Goal: Task Accomplishment & Management: Complete application form

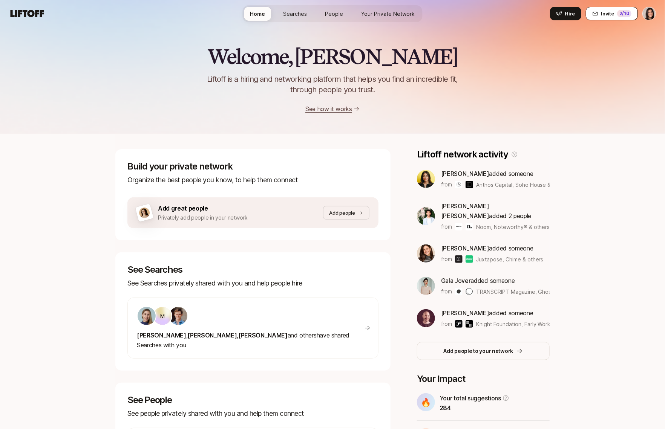
click at [633, 12] on button "Invite 2 /10" at bounding box center [611, 14] width 52 height 14
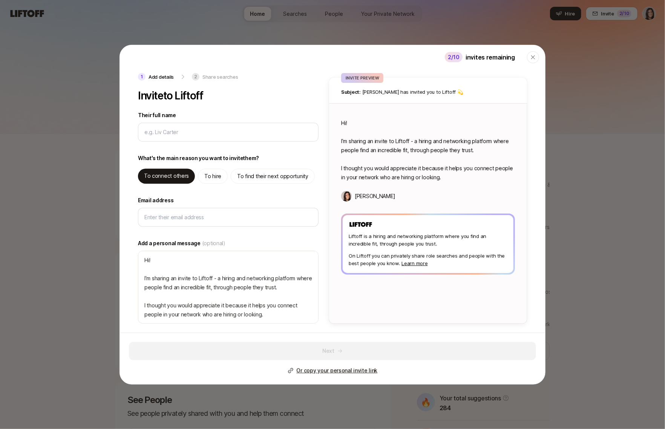
click at [493, 56] on p "invites remaining" at bounding box center [489, 57] width 49 height 10
click at [504, 58] on p "invites remaining" at bounding box center [489, 57] width 49 height 10
click at [535, 58] on icon "button" at bounding box center [533, 57] width 6 height 6
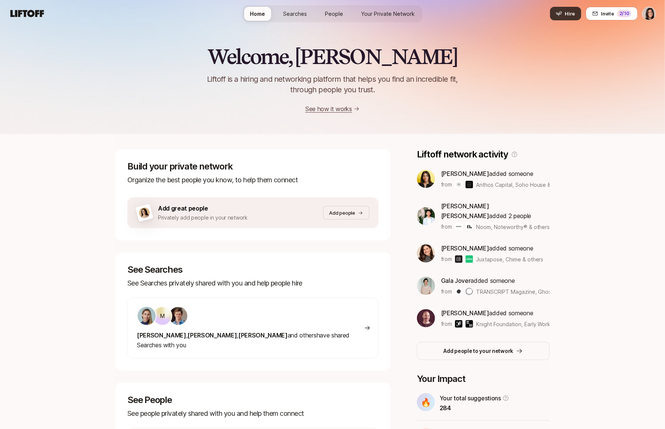
click at [580, 16] on button "Hire" at bounding box center [565, 14] width 31 height 14
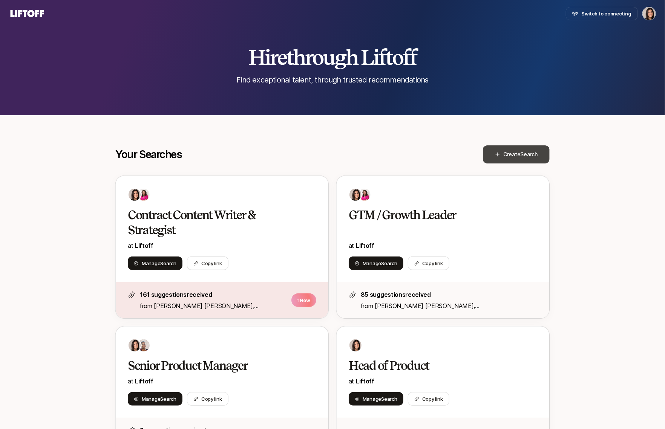
click at [498, 156] on icon at bounding box center [497, 154] width 5 height 5
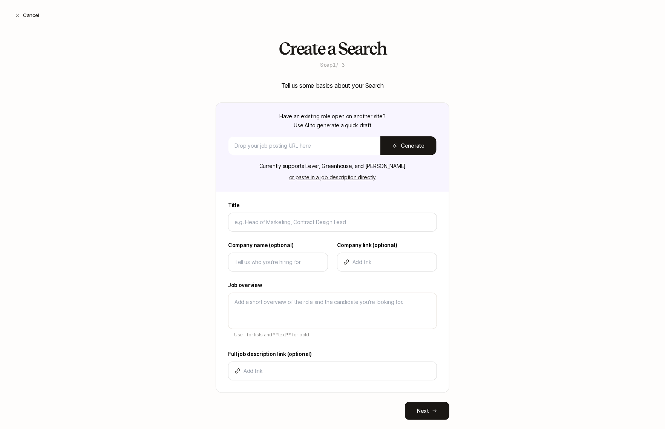
scroll to position [13, 0]
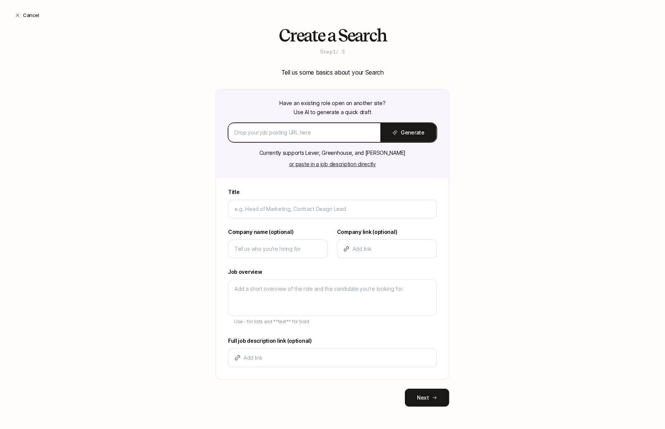
click at [318, 128] on input at bounding box center [304, 132] width 140 height 9
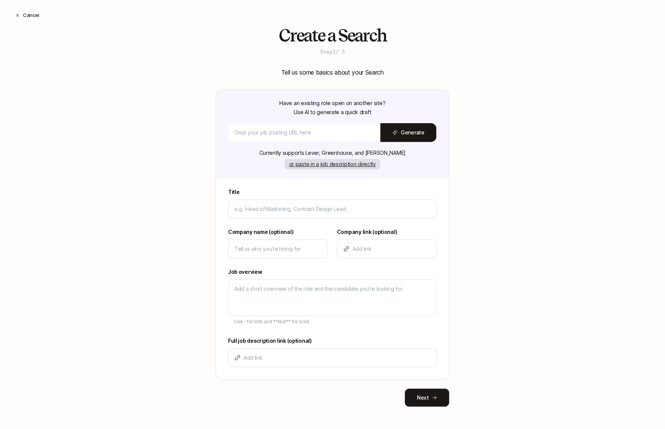
click at [328, 163] on button "or paste in a job description directly" at bounding box center [332, 164] width 96 height 11
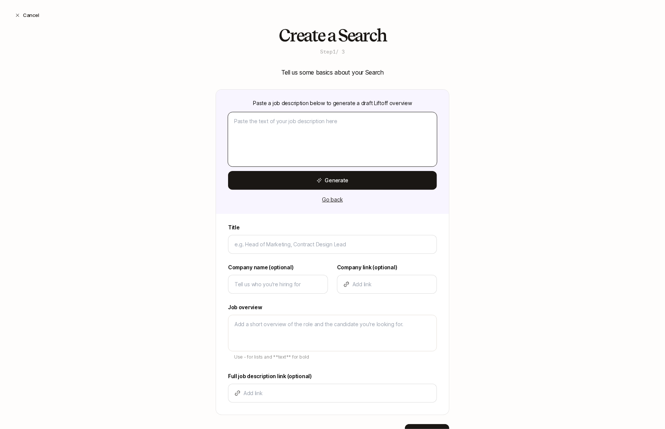
click at [305, 143] on textarea at bounding box center [332, 139] width 209 height 54
paste textarea "Why this role exists We're a pre-Series A health tech company building the auto…"
type textarea "x"
type textarea "Why this role exists We're a pre-Series A health tech company building the auto…"
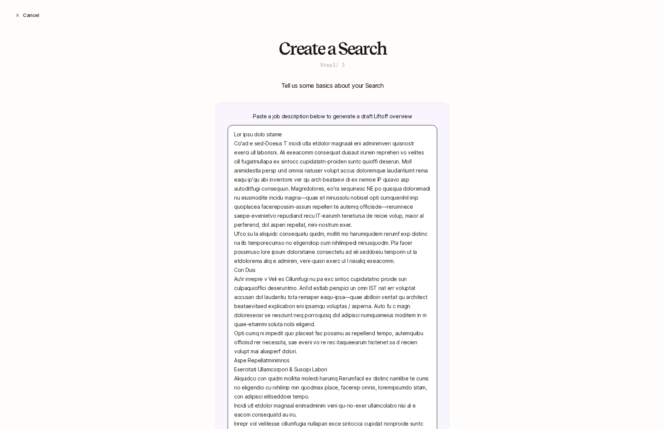
scroll to position [34, 0]
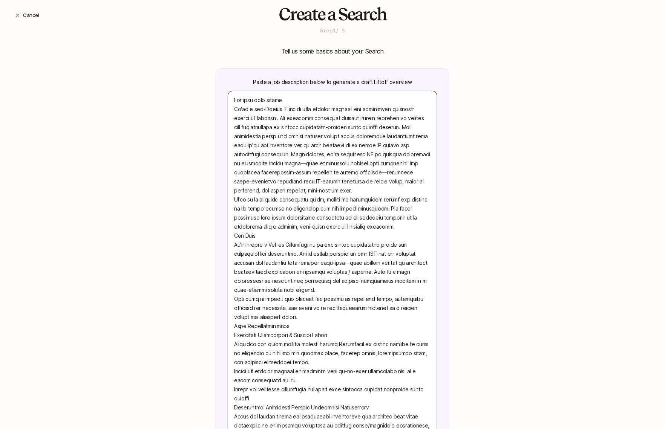
drag, startPoint x: 281, startPoint y: 99, endPoint x: 219, endPoint y: 97, distance: 62.2
click at [219, 97] on div "Paste a job description below to generate a draft Liftoff overview Generate Go …" at bounding box center [332, 321] width 233 height 504
type textarea "x"
type textarea "T We're a pre-Series A health tech company building the autonomous operating sy…"
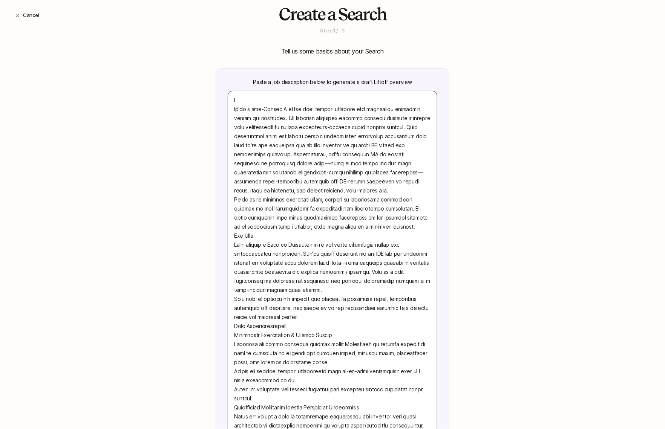
type textarea "x"
type textarea "Tw We're a pre-Series A health tech company building the autonomous operating s…"
type textarea "x"
type textarea "Two We're a pre-Series A health tech company building the autonomous operating …"
type textarea "x"
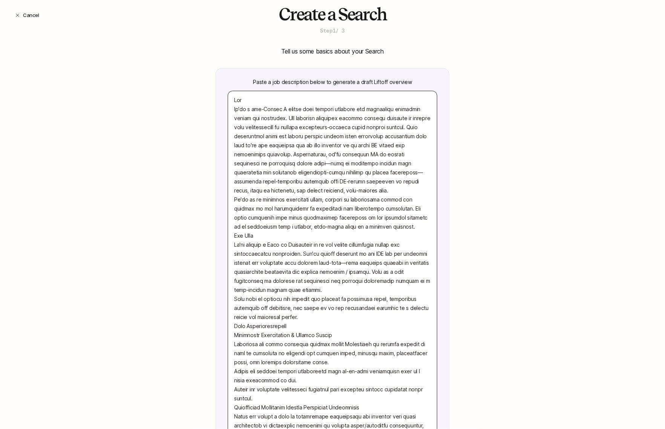
type textarea "Two We're a pre-Series A health tech company building the autonomous operating …"
type textarea "x"
type textarea "Two F We're a pre-Series A health tech company building the autonomous operatin…"
type textarea "x"
type textarea "Two Fr We're a pre-Series A health tech company building the autonomous operati…"
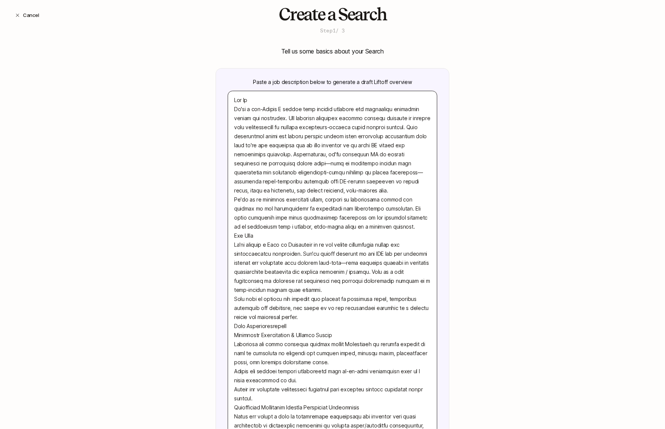
type textarea "x"
type textarea "Two Fro We're a pre-Series A health tech company building the autonomous operat…"
type textarea "x"
type textarea "Two Fron We're a pre-Series A health tech company building the autonomous opera…"
type textarea "x"
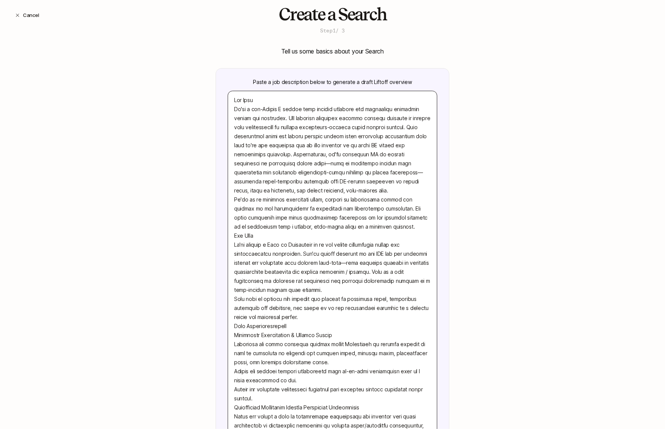
type textarea "Two Front We're a pre-Series A health tech company building the autonomous oper…"
type textarea "x"
click at [296, 98] on textarea at bounding box center [332, 308] width 209 height 434
type textarea "Two Front H We're a pre-Series A health tech company building the autonomous op…"
type textarea "x"
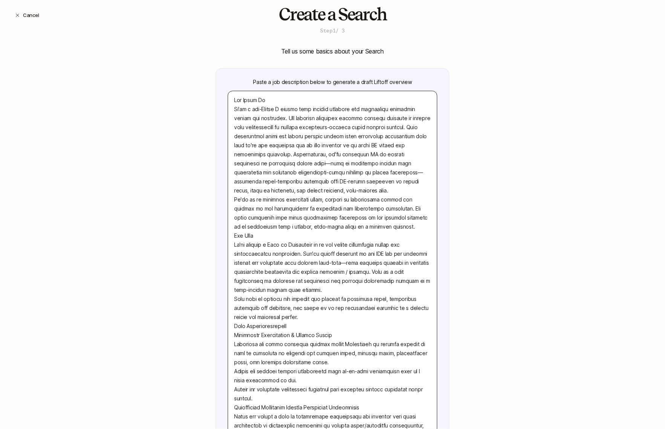
type textarea "Two Front Hea We're a pre-Series A health tech company building the autonomous …"
type textarea "x"
type textarea "Two Front Hea We're a pre-Series A health tech company building the autonomous …"
type textarea "x"
type textarea "Two Front Hea d We're a pre-Series A health tech company building the autonomou…"
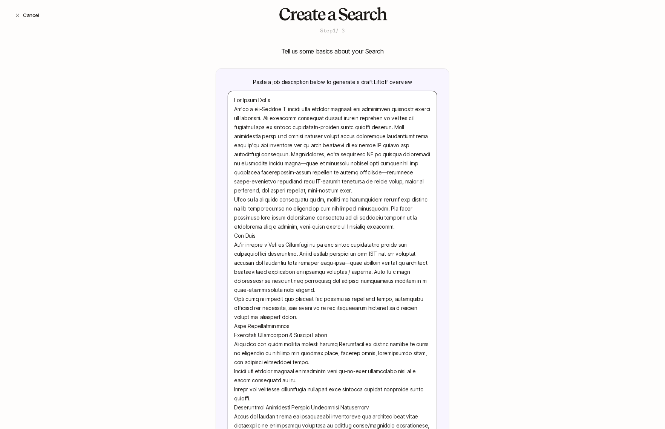
type textarea "x"
type textarea "Two Front Hea We're a pre-Series A health tech company building the autonomous …"
type textarea "x"
type textarea "Two Front Hea We're a pre-Series A health tech company building the autonomous …"
type textarea "x"
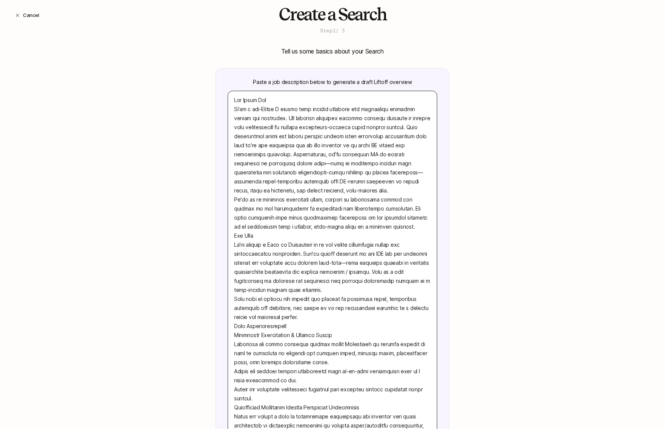
type textarea "Two Front Head We're a pre-Series A health tech company building the autonomous…"
type textarea "x"
type textarea "Two Front Head o We're a pre-Series A health tech company building the autonomo…"
type textarea "x"
type textarea "Two Front Head of We're a pre-Series A health tech company building the autonom…"
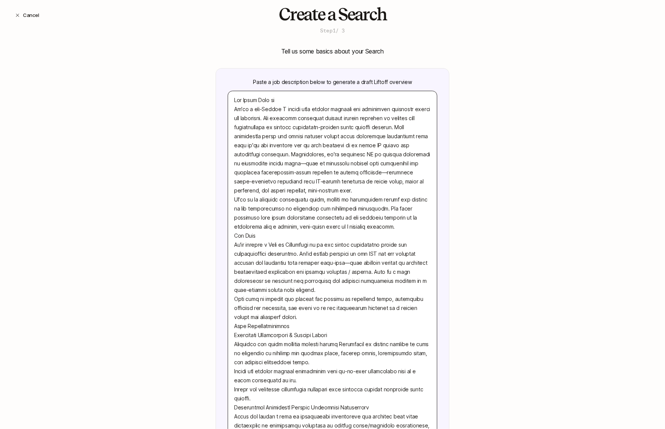
type textarea "x"
type textarea "Two Front Head of P We're a pre-Series A health tech company building the auton…"
type textarea "x"
type textarea "Two Front Head of We're a pre-Series A health tech company building the autonom…"
type textarea "x"
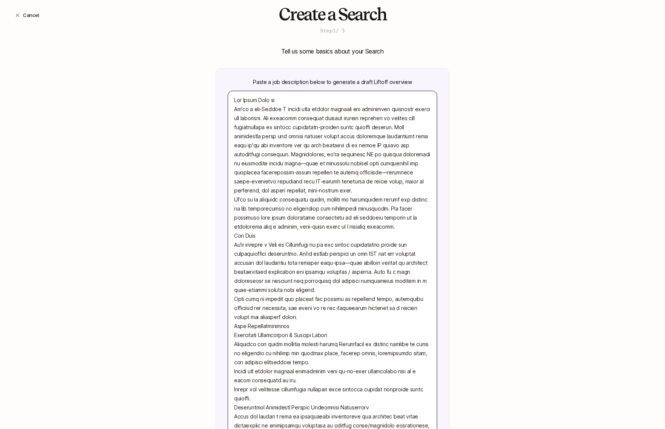
type textarea "Two Front Head of O We're a pre-Series A health tech company building the auton…"
type textarea "x"
type textarea "Two Front Head of Op We're a pre-Series A health tech company building the auto…"
type textarea "x"
type textarea "Two Front Head of Ope We're a pre-Series A health tech company building the aut…"
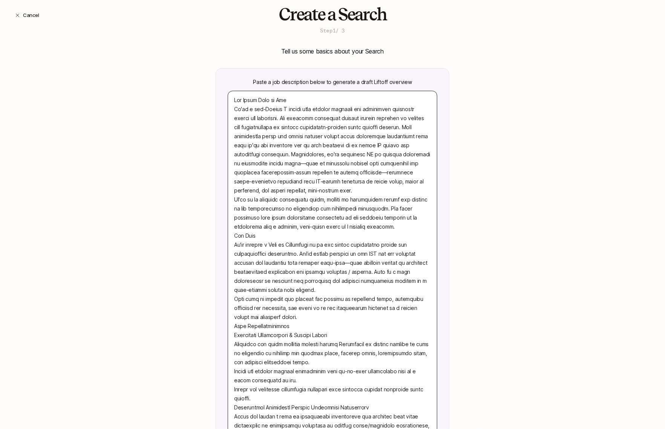
type textarea "x"
type textarea "Two Front Head of Oper We're a pre-Series A health tech company building the au…"
type textarea "x"
type textarea "Two Front Head of Opera We're a pre-Series A health tech company building the a…"
type textarea "x"
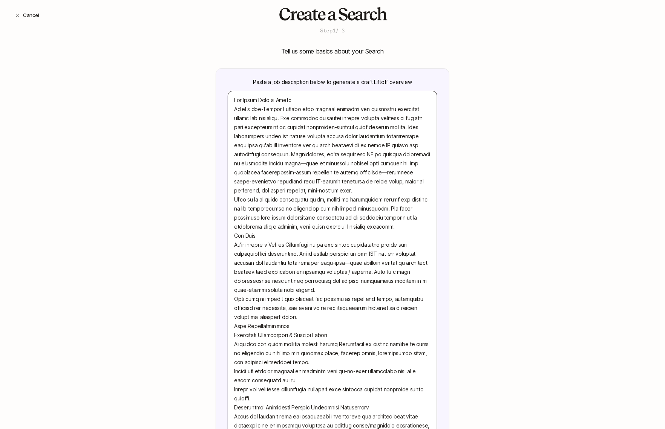
type textarea "Two Front Head of Operat We're a pre-Series A health tech company building the …"
type textarea "x"
type textarea "Two Front Head of Operati We're a pre-Series A health tech company building the…"
type textarea "x"
type textarea "Two Front Head of Operatio We're a pre-Series A health tech company building th…"
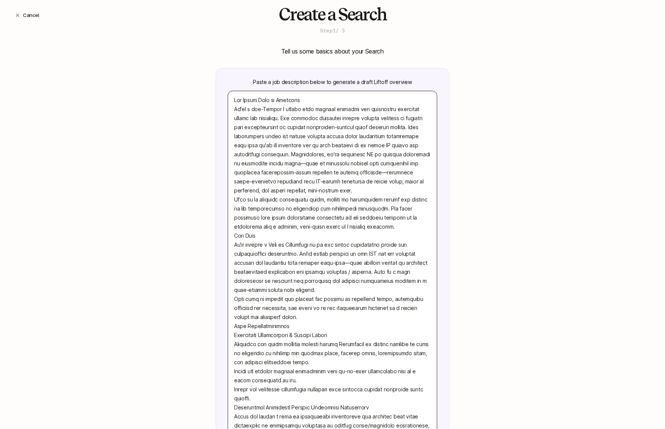
type textarea "x"
type textarea "Two Front Head of Operation We're a pre-Series A health tech company building t…"
type textarea "x"
type textarea "Two Front Head of Operations We're a pre-Series A health tech company building …"
click at [260, 102] on textarea at bounding box center [332, 308] width 209 height 434
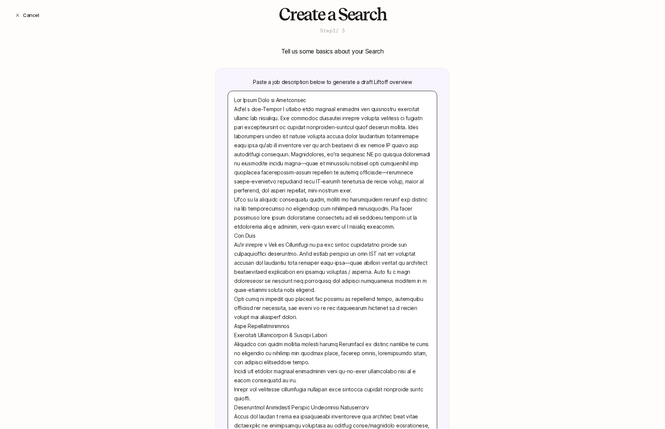
type textarea "x"
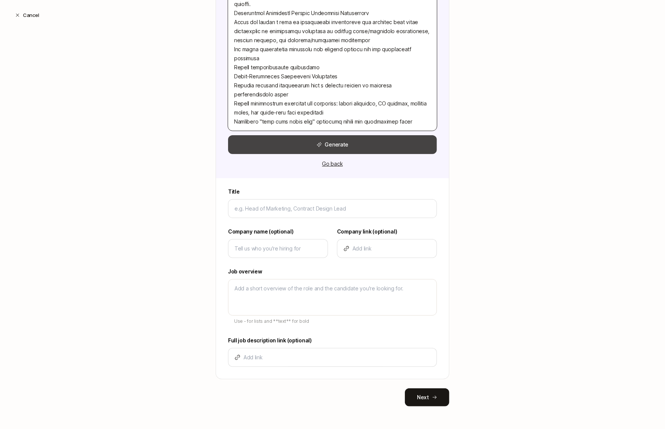
type textarea "Two Front Head of Operations We're a pre-Series A health tech company building …"
click at [301, 152] on button "Generate" at bounding box center [332, 144] width 209 height 19
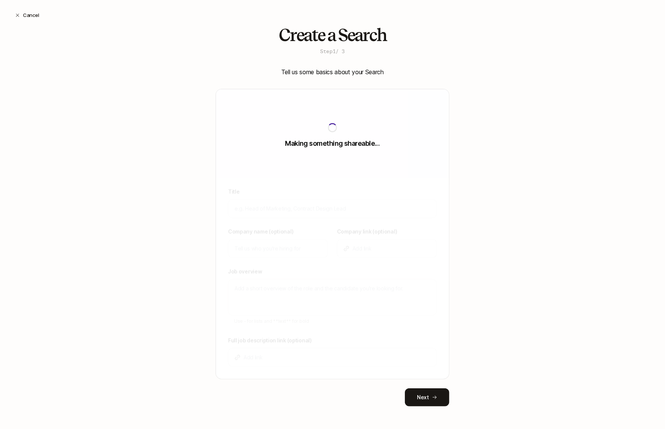
type textarea "x"
type input "Head of Operations"
type input "Two Front"
type textarea "Two Front is building the autonomous operating system for dentistry, enabling p…"
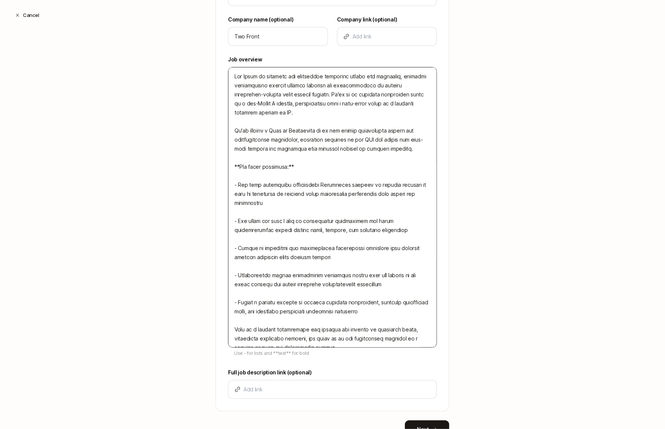
scroll to position [223, 0]
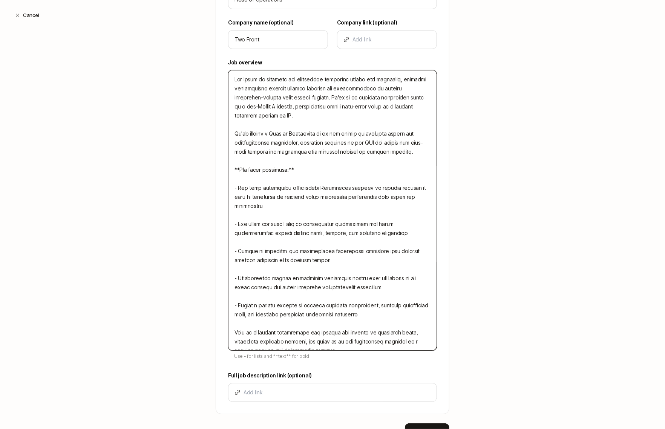
drag, startPoint x: 325, startPoint y: 80, endPoint x: 290, endPoint y: 79, distance: 34.3
click at [290, 79] on textarea at bounding box center [332, 210] width 209 height 281
type textarea "x"
type textarea "Two Front is building thoperating system for dentistry, enabling partnerships b…"
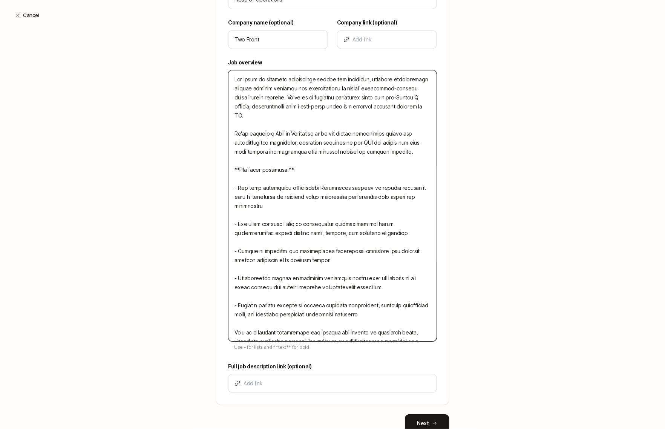
type textarea "x"
type textarea "Two Front is building toperating system for dentistry, enabling partnerships be…"
type textarea "x"
type textarea "Two Front is building operating system for dentistry, enabling partnerships bet…"
type textarea "x"
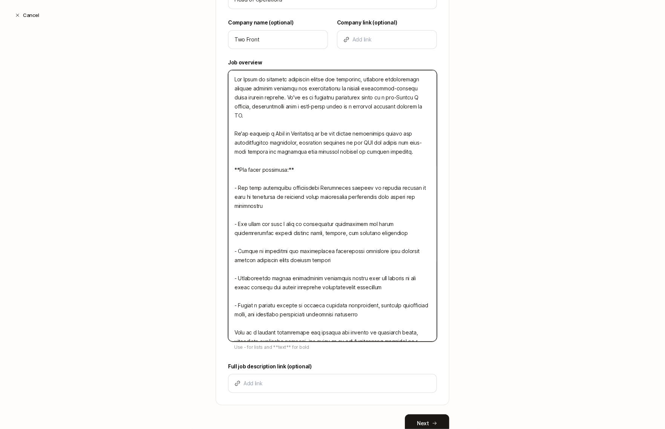
type textarea "Two Front is building toperating system for dentistry, enabling partnerships be…"
type textarea "x"
type textarea "Two Front is building theoperating system for dentistry, enabling partnerships …"
type textarea "x"
type textarea "Two Front is building the operating system for dentistry, enabling partnerships…"
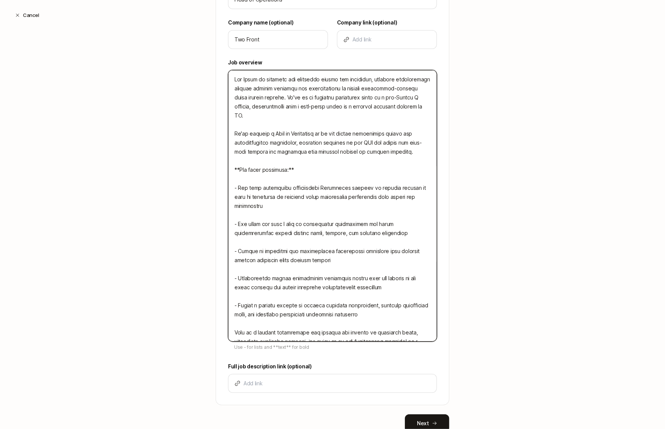
click at [334, 115] on textarea at bounding box center [332, 206] width 209 height 272
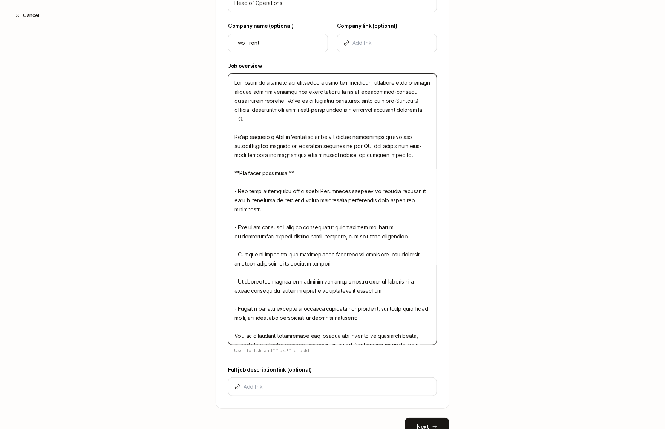
drag, startPoint x: 397, startPoint y: 100, endPoint x: 363, endPoint y: 100, distance: 33.9
click at [363, 100] on textarea at bounding box center [332, 209] width 209 height 272
type textarea "x"
type textarea "Two Front is building the operating system for dentistry, enabling partnerships…"
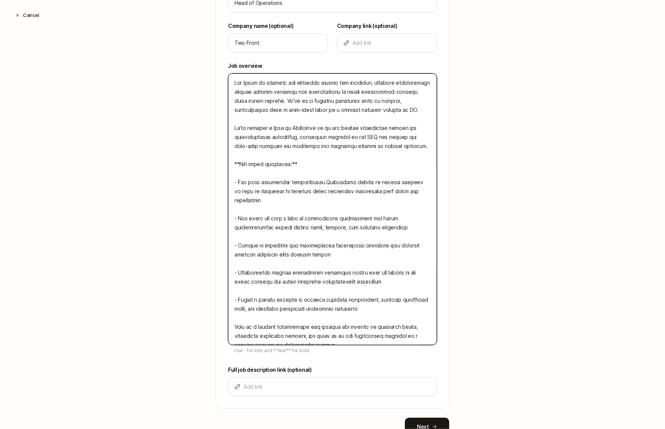
drag, startPoint x: 385, startPoint y: 100, endPoint x: 359, endPoint y: 100, distance: 26.0
click at [359, 100] on textarea at bounding box center [332, 209] width 209 height 272
type textarea "x"
type textarea "Two Front is building the operating system for dentistry, enabling partnerships…"
type textarea "x"
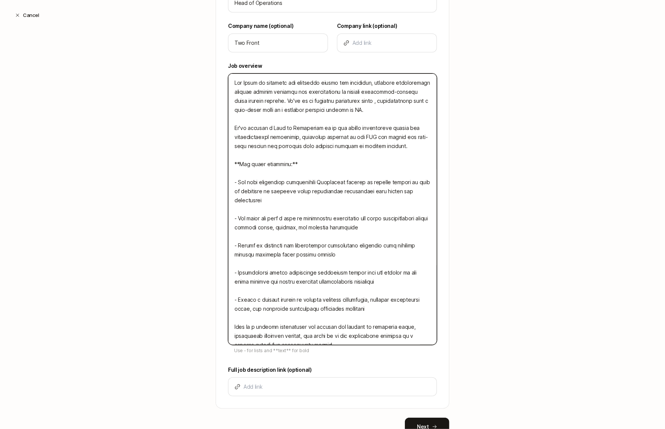
type textarea "Two Front is building the operating system for dentistry, enabling partnerships…"
click at [361, 106] on textarea at bounding box center [332, 209] width 209 height 272
click at [363, 111] on textarea at bounding box center [332, 209] width 209 height 272
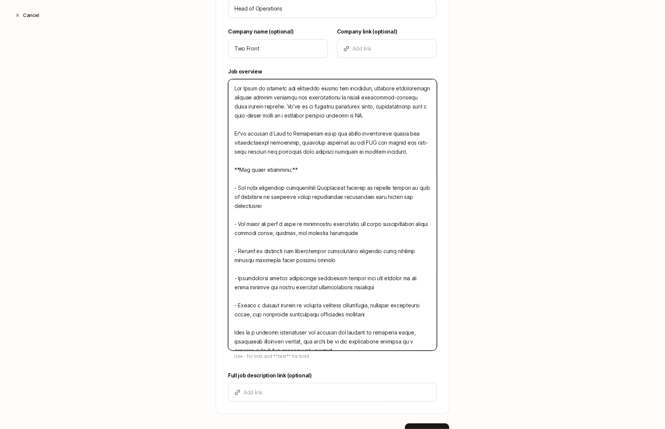
click at [355, 132] on textarea at bounding box center [332, 215] width 209 height 272
click at [351, 153] on textarea at bounding box center [332, 215] width 209 height 272
drag, startPoint x: 291, startPoint y: 142, endPoint x: 403, endPoint y: 132, distance: 112.3
click at [403, 132] on textarea at bounding box center [332, 215] width 209 height 272
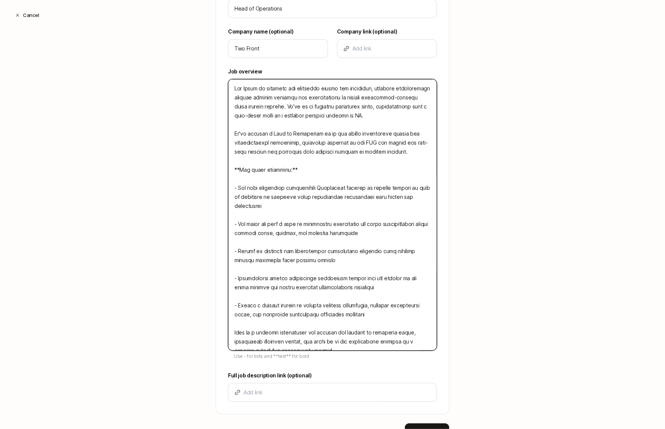
type textarea "x"
type textarea "Two Front is building the operating system for dentistry, enabling partnerships…"
click at [403, 149] on textarea at bounding box center [332, 215] width 209 height 272
drag, startPoint x: 322, startPoint y: 133, endPoint x: 402, endPoint y: 132, distance: 80.2
click at [402, 132] on textarea at bounding box center [332, 215] width 209 height 272
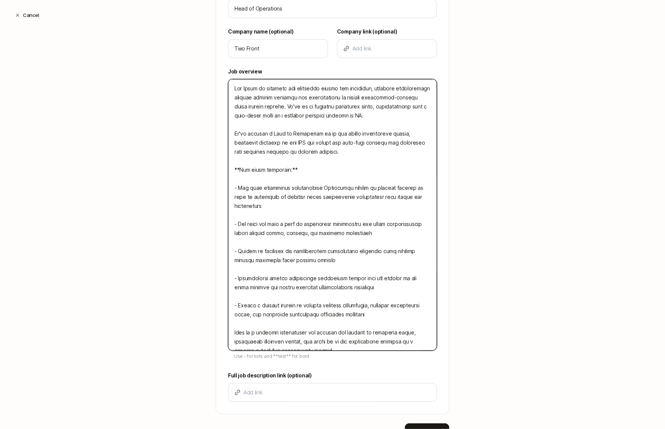
type textarea "x"
type textarea "Two Front is building the operating system for dentistry, enabling partnerships…"
type textarea "x"
type textarea "Two Front is building the operating system for dentistry, enabling partnerships…"
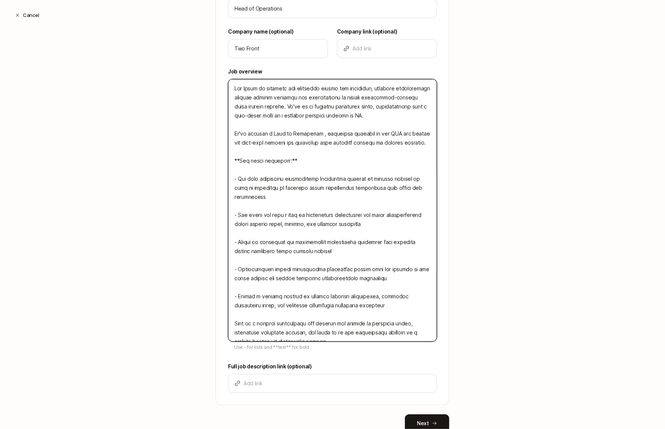
type textarea "x"
type textarea "Two Front is building the operating system for dentistry, enabling partnerships…"
type textarea "x"
type textarea "Two Front is building the operating system for dentistry, enabling partnerships…"
click at [396, 149] on textarea at bounding box center [332, 210] width 209 height 263
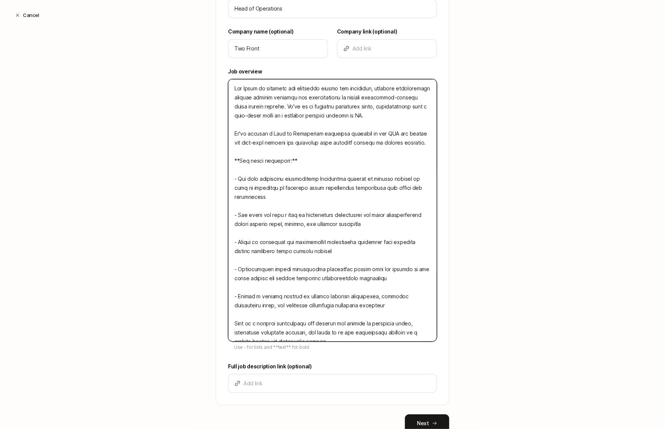
drag, startPoint x: 322, startPoint y: 131, endPoint x: 344, endPoint y: 131, distance: 21.8
click at [344, 131] on textarea at bounding box center [332, 210] width 209 height 263
click at [347, 131] on textarea at bounding box center [332, 210] width 209 height 263
drag, startPoint x: 330, startPoint y: 131, endPoint x: 402, endPoint y: 132, distance: 72.3
click at [402, 132] on textarea at bounding box center [332, 210] width 209 height 263
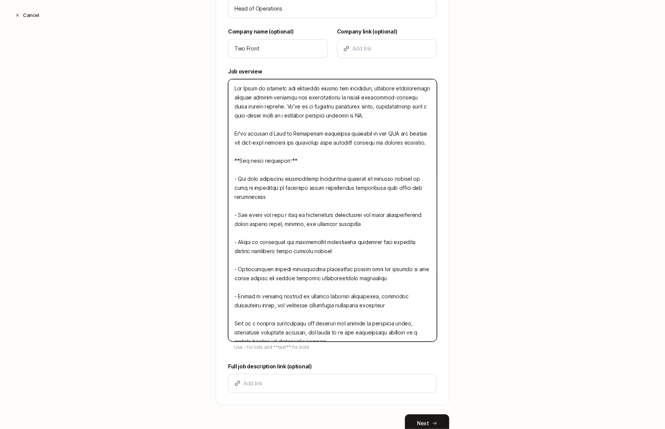
type textarea "x"
type textarea "Two Front is building the operating system for dentistry, enabling partnerships…"
type textarea "x"
type textarea "Two Front is building the operating system for dentistry, enabling partnerships…"
type textarea "x"
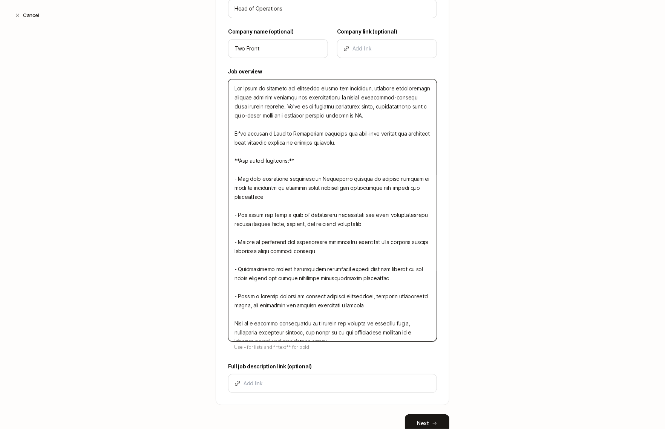
type textarea "Two Front is building the operating system for dentistry, enabling partnerships…"
type textarea "x"
type textarea "Two Front is building the operating system for dentistry, enabling partnerships…"
type textarea "x"
type textarea "Two Front is building the operating system for dentistry, enabling partnerships…"
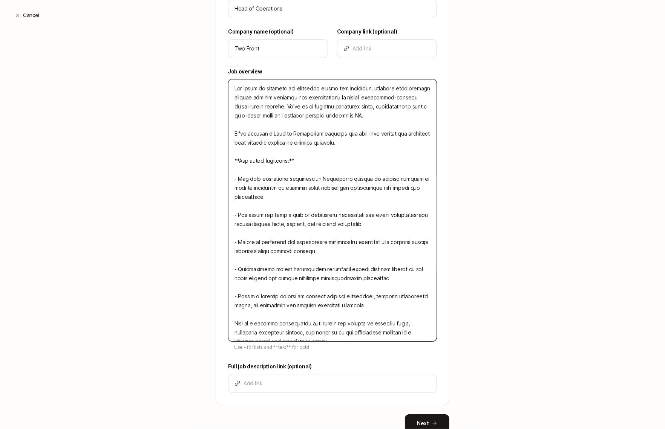
type textarea "x"
type textarea "Two Front is building the operating system for dentistry, enabling partnerships…"
click at [344, 131] on textarea at bounding box center [332, 210] width 209 height 263
type textarea "x"
type textarea "Two Front is building the operating system for dentistry, enabling partnerships…"
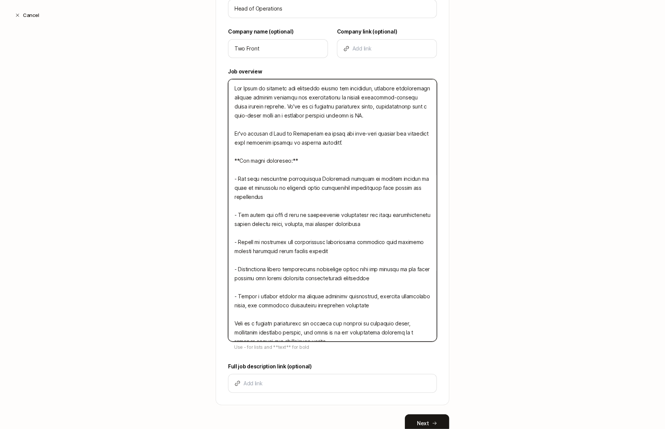
type textarea "x"
type textarea "Two Front is building the operating system for dentistry, enabling partnerships…"
type textarea "x"
click at [348, 136] on textarea at bounding box center [332, 210] width 209 height 263
click at [348, 139] on textarea at bounding box center [332, 210] width 209 height 263
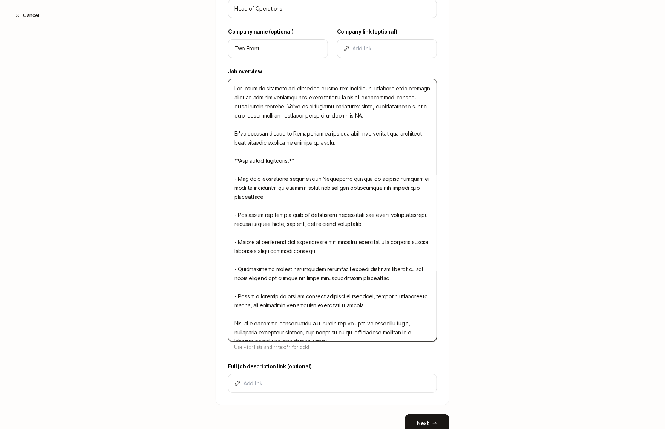
type textarea "Two Front is building the operating system for dentistry, enabling partnerships…"
type textarea "x"
type textarea "Two Front is building the operating system for dentistry, enabling partnerships…"
type textarea "x"
type textarea "Two Front is building the operating system for dentistry, enabling partnerships…"
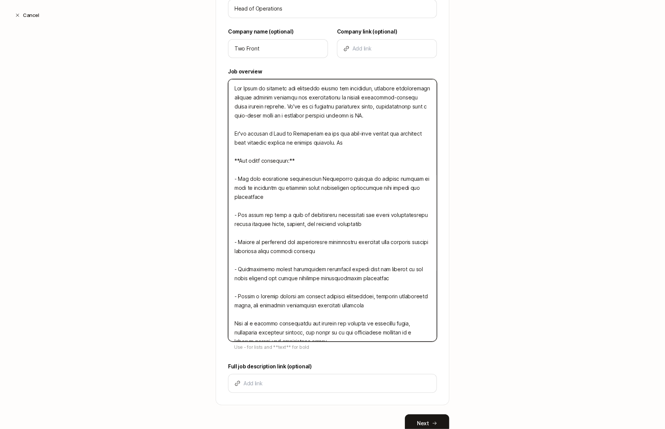
type textarea "x"
type textarea "Two Front is building the operating system for dentistry, enabling partnerships…"
type textarea "x"
type textarea "Two Front is building the operating system for dentistry, enabling partnerships…"
type textarea "x"
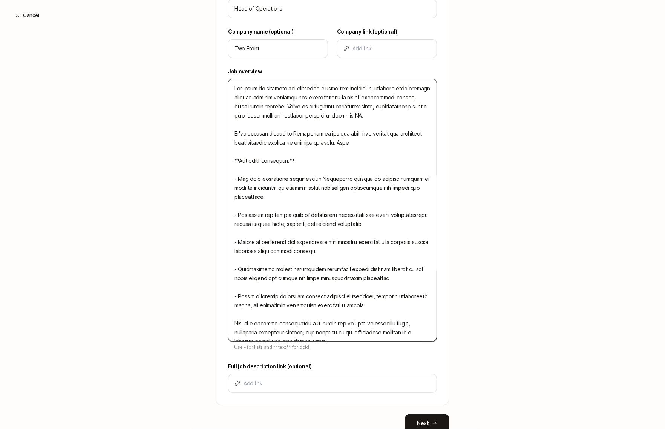
type textarea "Two Front is building the operating system for dentistry, enabling partnerships…"
type textarea "x"
type textarea "Two Front is building the operating system for dentistry, enabling partnerships…"
type textarea "x"
type textarea "Two Front is building the operating system for dentistry, enabling partnerships…"
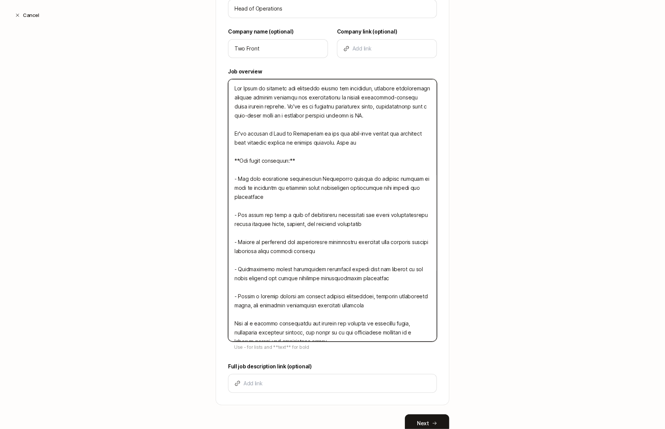
type textarea "x"
type textarea "Two Front is building the operating system for dentistry, enabling partnerships…"
type textarea "x"
type textarea "Two Front is building the operating system for dentistry, enabling partnerships…"
type textarea "x"
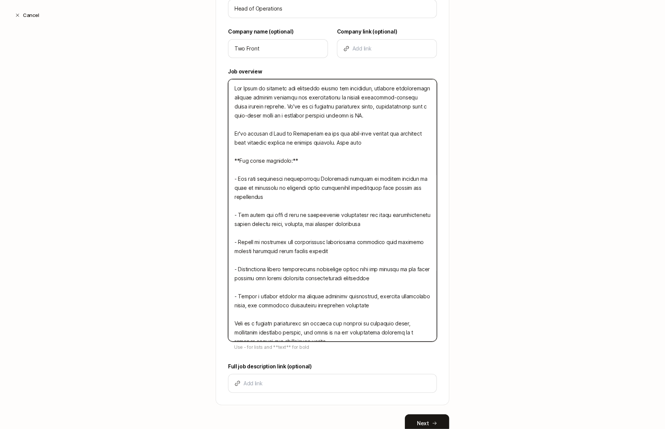
type textarea "Two Front is building the operating system for dentistry, enabling partnerships…"
type textarea "x"
type textarea "Two Front is building the operating system for dentistry, enabling partnerships…"
type textarea "x"
type textarea "Two Front is building the operating system for dentistry, enabling partnerships…"
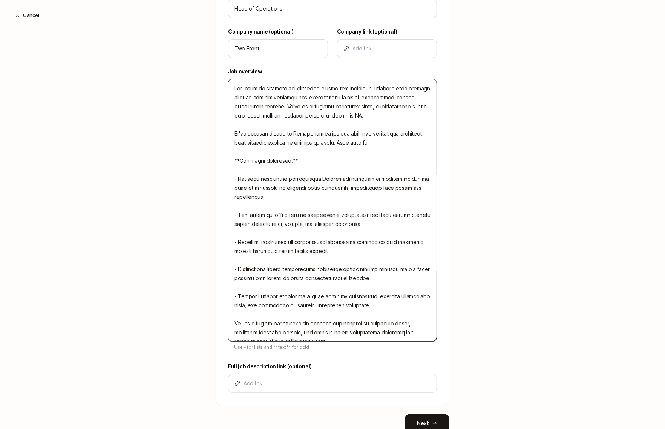
type textarea "x"
type textarea "Two Front is building the operating system for dentistry, enabling partnerships…"
type textarea "x"
type textarea "Two Front is building the operating system for dentistry, enabling partnerships…"
type textarea "x"
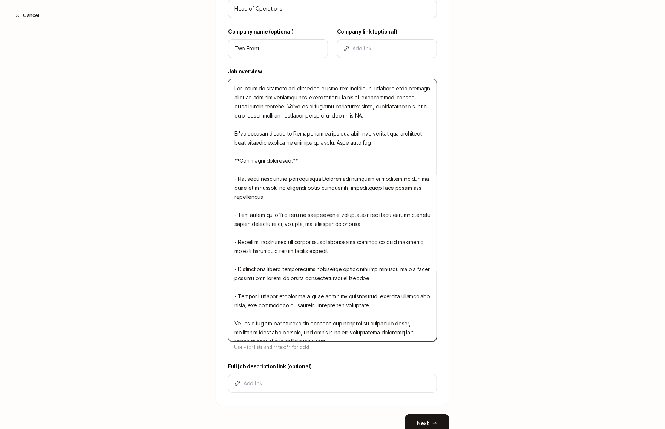
type textarea "Two Front is building the operating system for dentistry, enabling partnerships…"
type textarea "x"
type textarea "Two Front is building the operating system for dentistry, enabling partnerships…"
type textarea "x"
type textarea "Two Front is building the operating system for dentistry, enabling partnerships…"
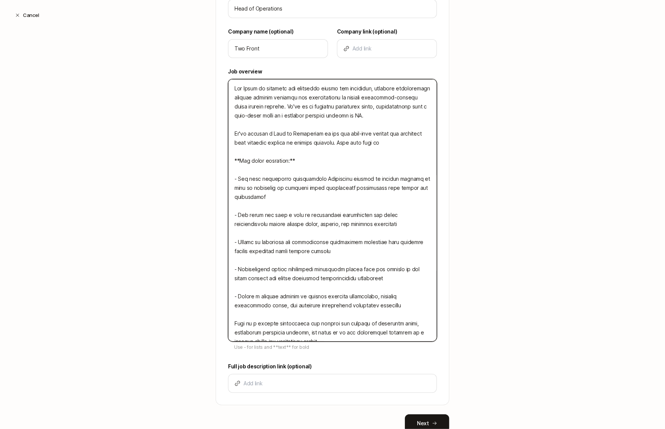
type textarea "x"
type textarea "Two Front is building the operating system for dentistry, enabling partnerships…"
type textarea "x"
type textarea "Two Front is building the operating system for dentistry, enabling partnerships…"
type textarea "x"
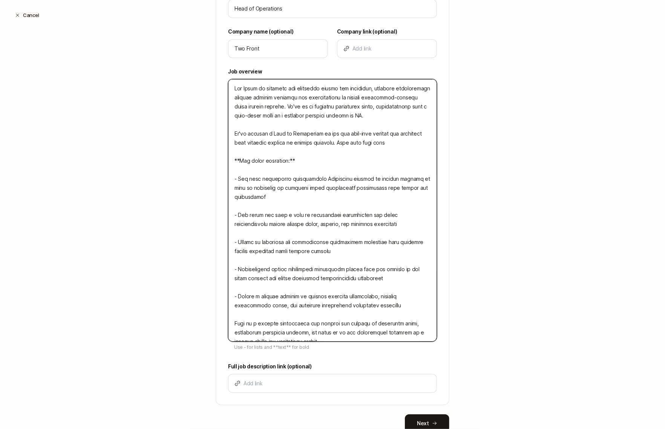
type textarea "Two Front is building the operating system for dentistry, enabling partnerships…"
type textarea "x"
type textarea "Two Front is building the operating system for dentistry, enabling partnerships…"
type textarea "x"
type textarea "Two Front is building the operating system for dentistry, enabling partnerships…"
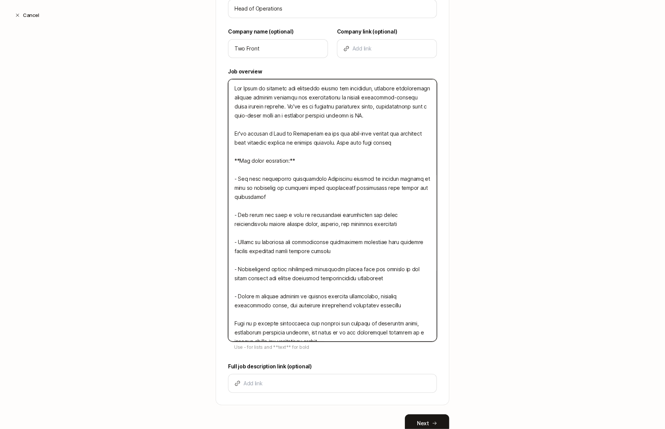
type textarea "x"
type textarea "Two Front is building the operating system for dentistry, enabling partnerships…"
type textarea "x"
type textarea "Two Front is building the operating system for dentistry, enabling partnerships…"
type textarea "x"
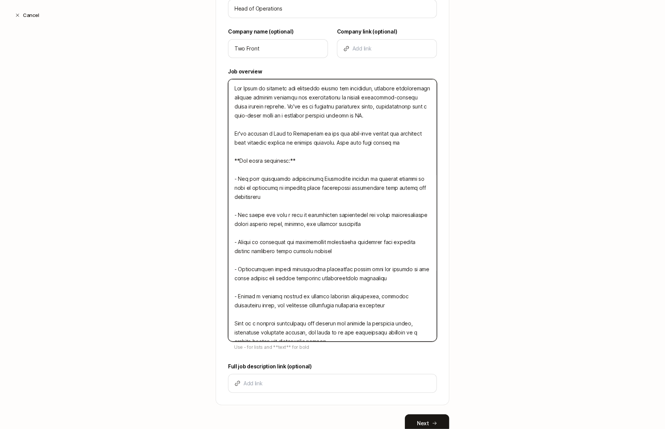
type textarea "Two Front is building the operating system for dentistry, enabling partnerships…"
type textarea "x"
type textarea "Two Front is building the operating system for dentistry, enabling partnerships…"
type textarea "x"
type textarea "Two Front is building the operating system for dentistry, enabling partnerships…"
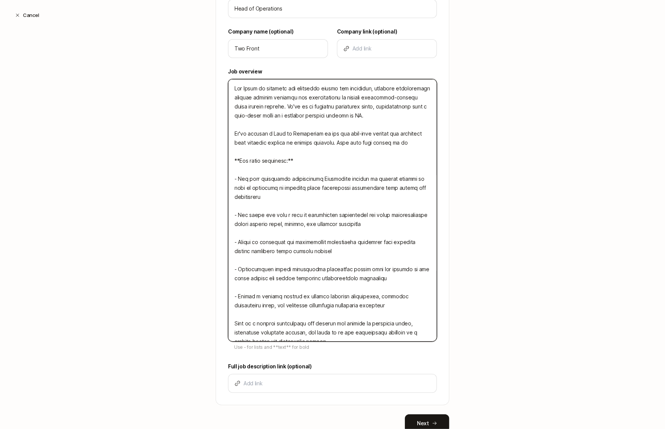
type textarea "x"
type textarea "Two Front is building the operating system for dentistry, enabling partnerships…"
type textarea "x"
type textarea "Two Front is building the operating system for dentistry, enabling partnerships…"
type textarea "x"
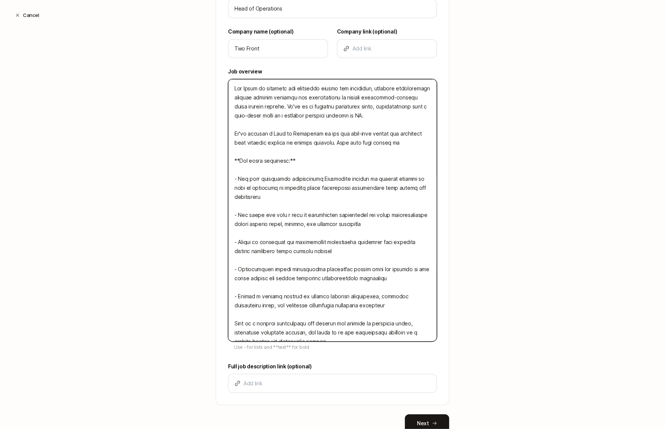
type textarea "Two Front is building the operating system for dentistry, enabling partnerships…"
type textarea "x"
type textarea "Two Front is building the operating system for dentistry, enabling partnerships…"
type textarea "x"
type textarea "Two Front is building the operating system for dentistry, enabling partnerships…"
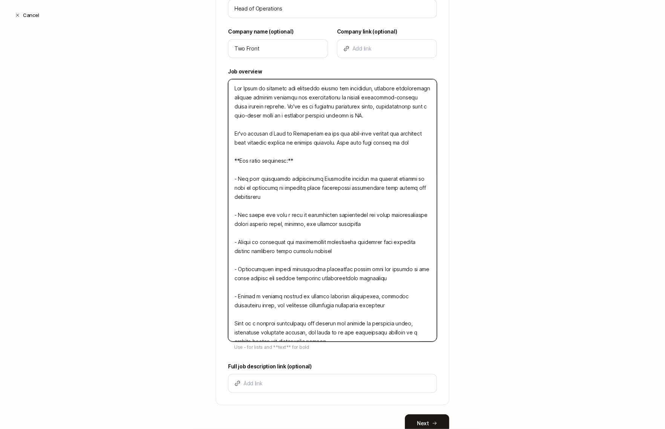
type textarea "x"
type textarea "Two Front is building the operating system for dentistry, enabling partnerships…"
type textarea "x"
type textarea "Two Front is building the operating system for dentistry, enabling partnerships…"
type textarea "x"
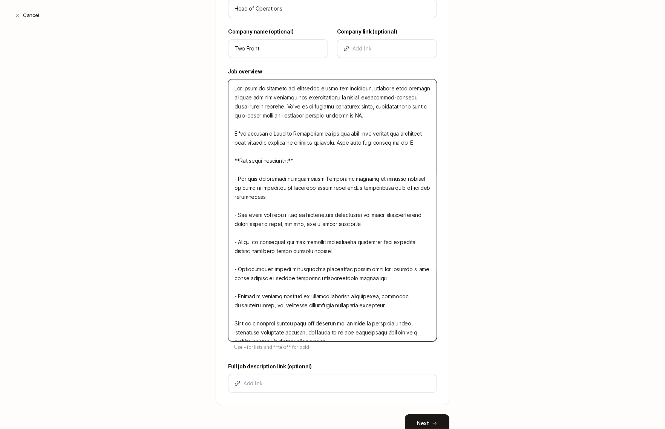
type textarea "Two Front is building the operating system for dentistry, enabling partnerships…"
type textarea "x"
type textarea "Two Front is building the operating system for dentistry, enabling partnerships…"
type textarea "x"
type textarea "Two Front is building the operating system for dentistry, enabling partnerships…"
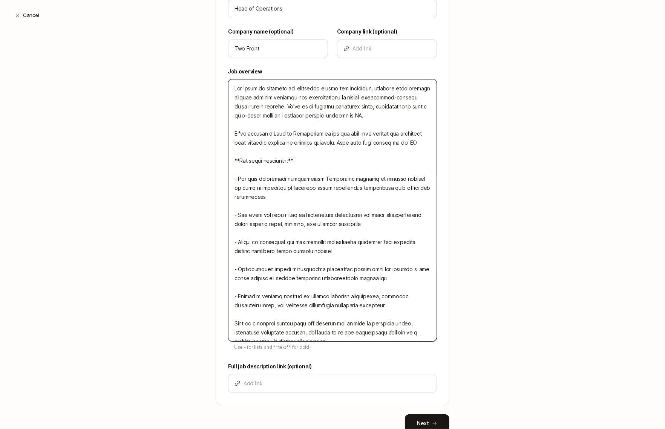
type textarea "x"
type textarea "Two Front is building the operating system for dentistry, enabling partnerships…"
type textarea "x"
type textarea "Two Front is building the operating system for dentistry, enabling partnerships…"
type textarea "x"
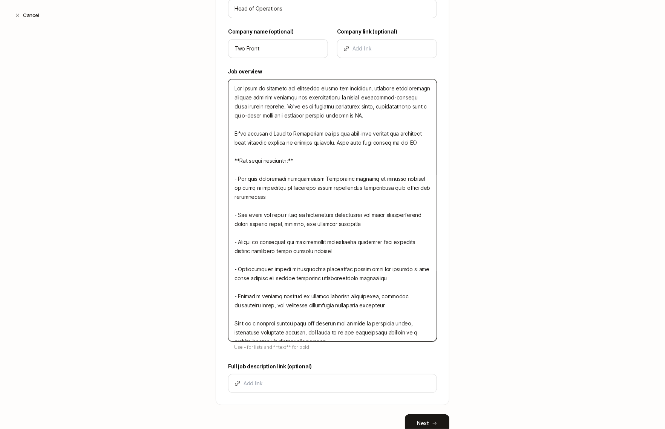
type textarea "Two Front is building the operating system for dentistry, enabling partnerships…"
type textarea "x"
type textarea "Two Front is building the operating system for dentistry, enabling partnerships…"
click at [344, 163] on textarea at bounding box center [332, 210] width 209 height 263
drag, startPoint x: 323, startPoint y: 332, endPoint x: 232, endPoint y: 313, distance: 92.9
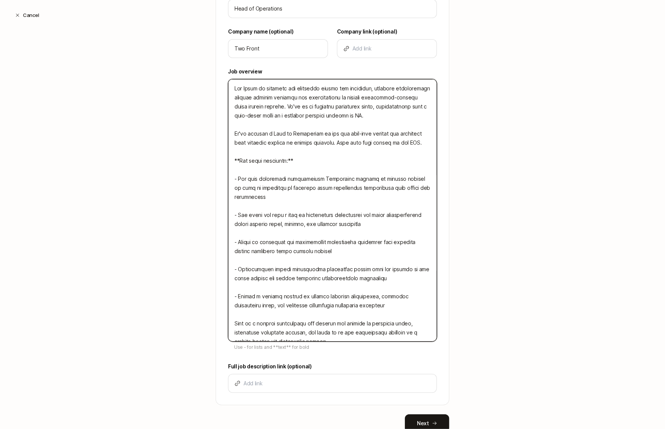
click at [232, 313] on textarea at bounding box center [332, 210] width 209 height 263
drag, startPoint x: 362, startPoint y: 206, endPoint x: 336, endPoint y: 206, distance: 26.4
click at [336, 206] on textarea at bounding box center [332, 210] width 209 height 263
type textarea "x"
type textarea "Two Front is building the operating system for dentistry, enabling partnerships…"
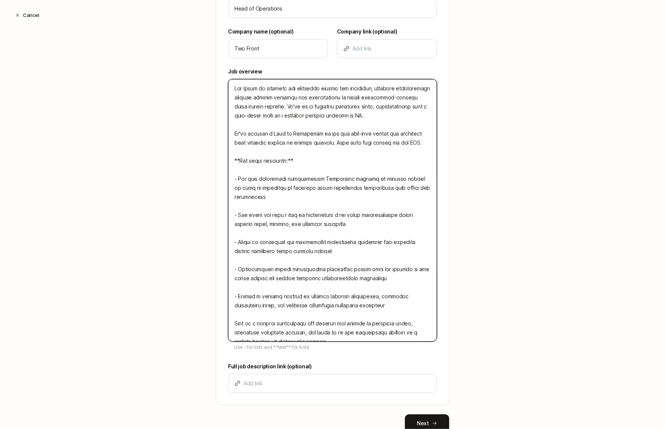
type textarea "x"
type textarea "Two Front is building the operating system for dentistry, enabling partnerships…"
click at [340, 234] on textarea at bounding box center [332, 210] width 209 height 263
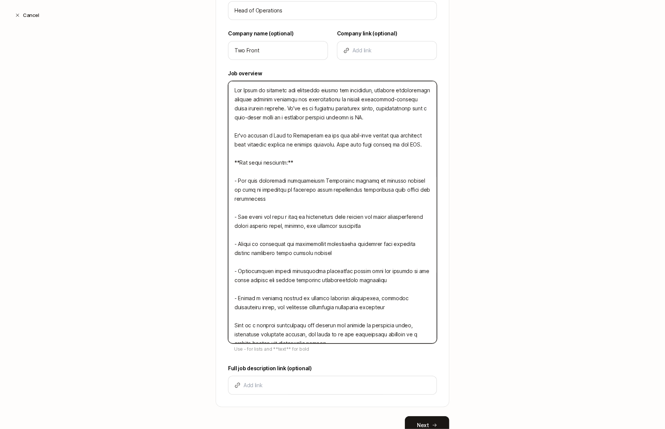
scroll to position [210, 0]
click at [341, 272] on textarea at bounding box center [332, 213] width 209 height 263
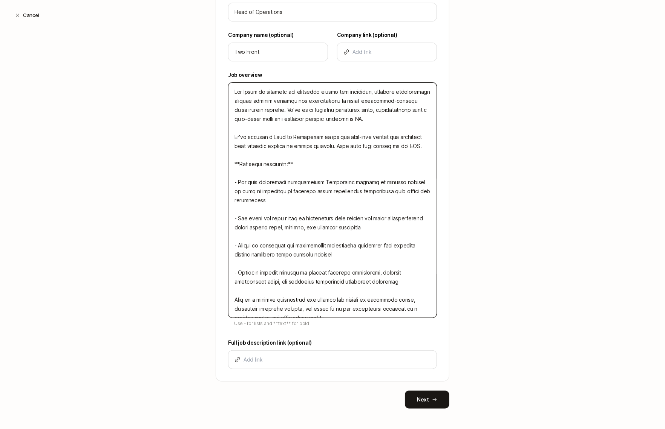
click at [341, 299] on textarea at bounding box center [332, 199] width 209 height 235
click at [337, 312] on textarea at bounding box center [332, 199] width 209 height 235
drag, startPoint x: 305, startPoint y: 299, endPoint x: 232, endPoint y: 299, distance: 73.1
click at [232, 299] on textarea at bounding box center [332, 199] width 209 height 235
drag, startPoint x: 323, startPoint y: 306, endPoint x: 241, endPoint y: 259, distance: 94.9
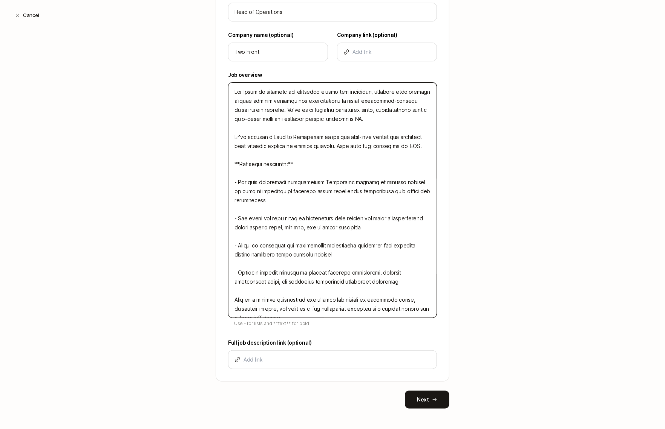
click at [229, 242] on textarea at bounding box center [332, 199] width 209 height 235
click at [249, 294] on textarea at bounding box center [332, 199] width 209 height 235
drag, startPoint x: 285, startPoint y: 308, endPoint x: 260, endPoint y: 308, distance: 24.9
click at [260, 308] on textarea at bounding box center [332, 199] width 209 height 235
drag, startPoint x: 283, startPoint y: 311, endPoint x: 217, endPoint y: 78, distance: 241.8
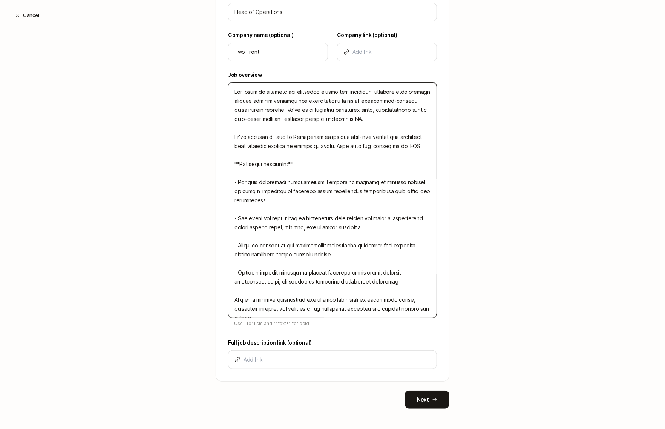
click at [217, 78] on div "Title Head of Operations Company name (optional) Two Front Company link (option…" at bounding box center [332, 186] width 233 height 391
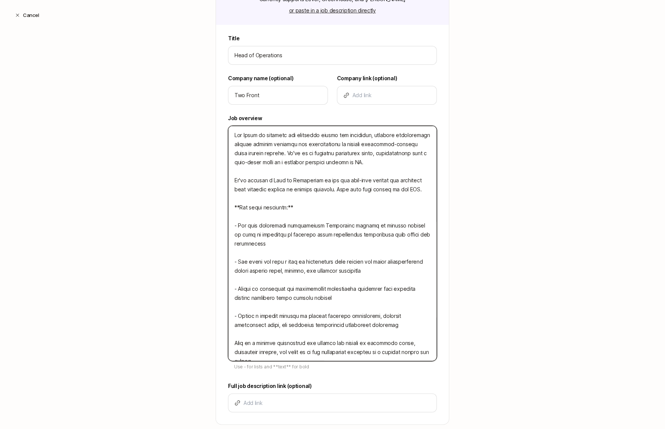
scroll to position [212, 0]
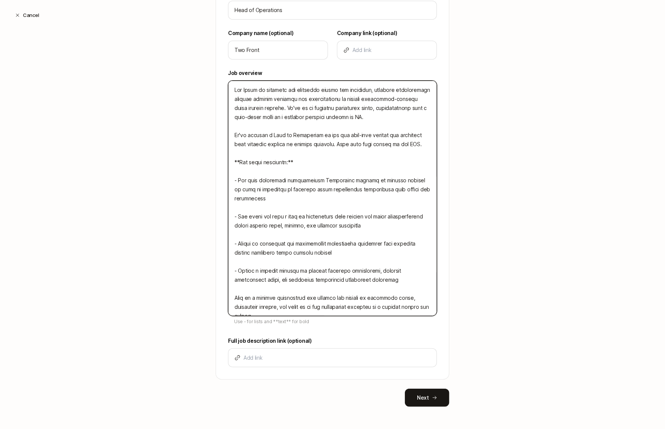
click at [315, 290] on textarea at bounding box center [332, 198] width 209 height 235
drag, startPoint x: 313, startPoint y: 306, endPoint x: 284, endPoint y: 295, distance: 31.5
click at [284, 295] on textarea at bounding box center [332, 198] width 209 height 235
drag, startPoint x: 324, startPoint y: 297, endPoint x: 295, endPoint y: 297, distance: 29.0
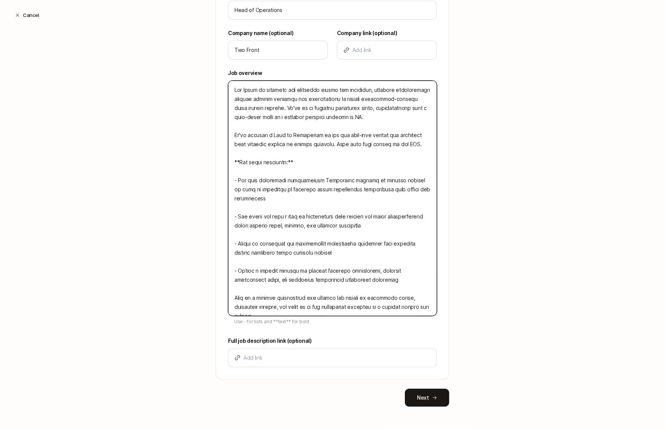
click at [295, 297] on textarea at bounding box center [332, 198] width 209 height 235
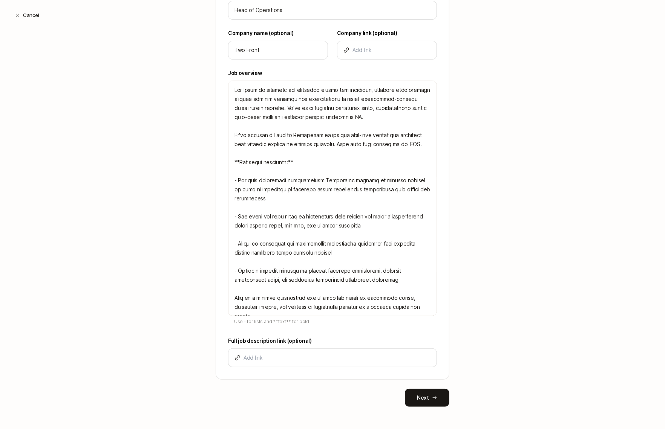
click at [370, 316] on p "Use - for lists and **text** for bold" at bounding box center [332, 321] width 209 height 11
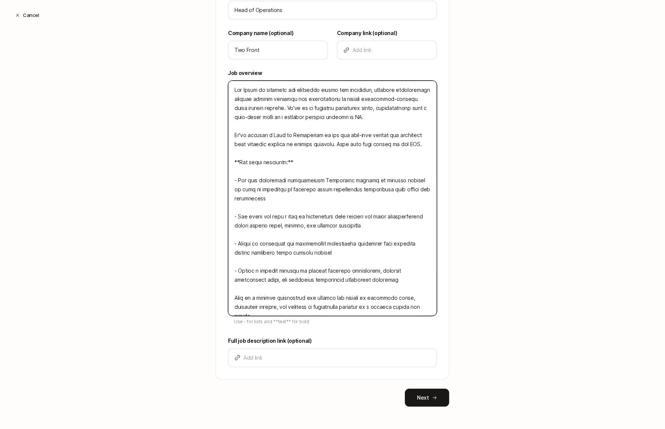
click at [371, 306] on textarea at bounding box center [332, 198] width 209 height 235
drag, startPoint x: 373, startPoint y: 296, endPoint x: 373, endPoint y: 306, distance: 10.2
click at [373, 306] on textarea at bounding box center [332, 198] width 209 height 235
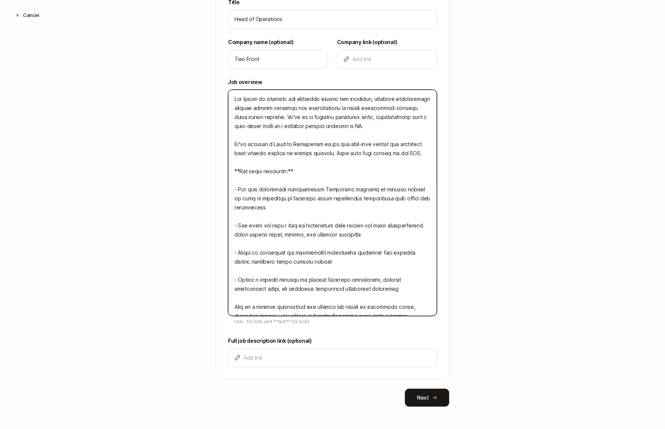
drag, startPoint x: 375, startPoint y: 307, endPoint x: 437, endPoint y: 307, distance: 61.4
click at [437, 307] on div "Title Head of Operations Company name (optional) Two Front Company link (option…" at bounding box center [332, 189] width 233 height 382
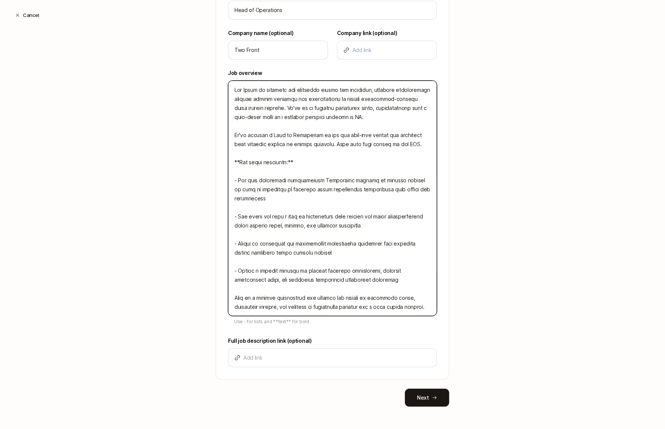
drag, startPoint x: 267, startPoint y: 295, endPoint x: 209, endPoint y: 60, distance: 241.9
click at [209, 60] on div "Create a Search Step 1 / 3 Tell us some basics about your Search Have an existi…" at bounding box center [332, 129] width 665 height 604
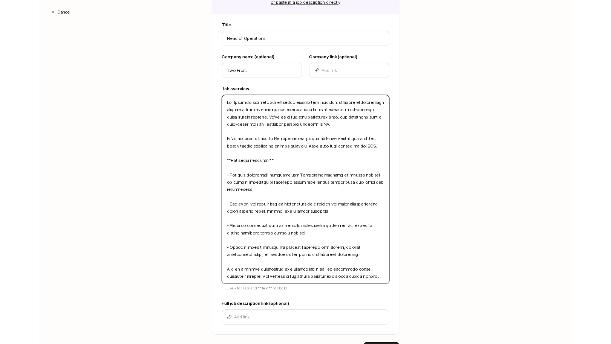
scroll to position [162, 0]
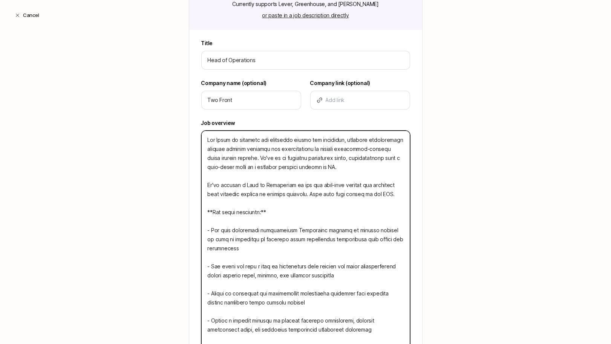
click at [248, 206] on textarea at bounding box center [305, 248] width 209 height 235
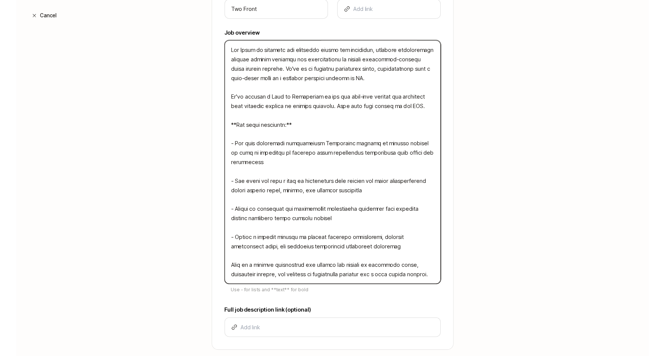
scroll to position [297, 0]
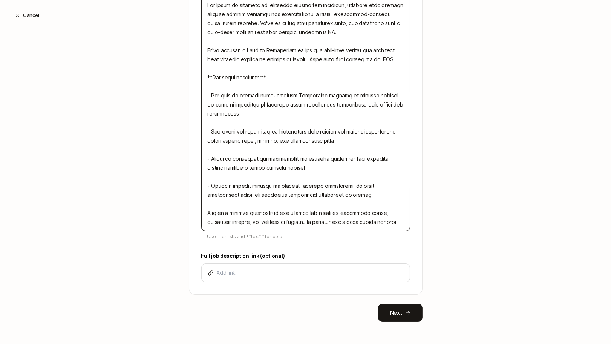
drag, startPoint x: 207, startPoint y: 140, endPoint x: 251, endPoint y: 302, distance: 168.5
click at [251, 302] on div "Tell us some basics about your Search Have an existing role open on another sit…" at bounding box center [306, 53] width 234 height 538
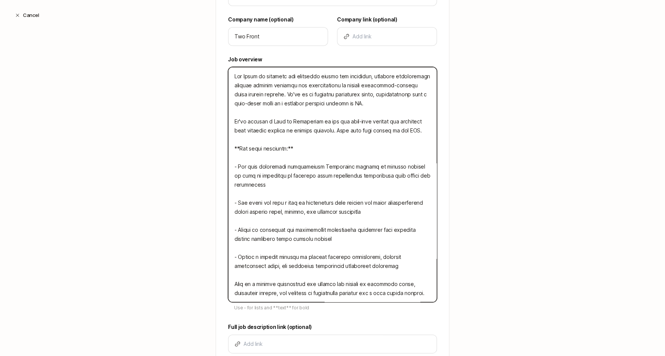
scroll to position [226, 0]
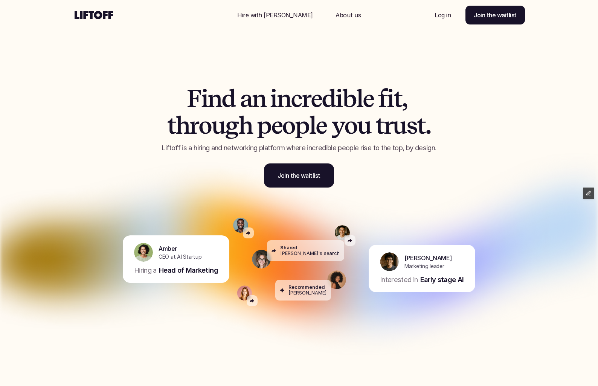
click at [290, 10] on div "Nav Link" at bounding box center [275, 15] width 94 height 18
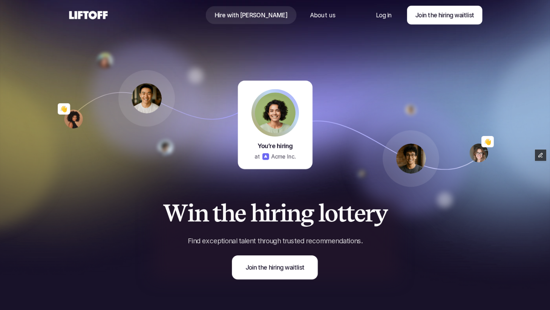
click at [258, 14] on p "Hire with Liftoff" at bounding box center [250, 15] width 73 height 9
click at [93, 16] on icon at bounding box center [88, 15] width 41 height 12
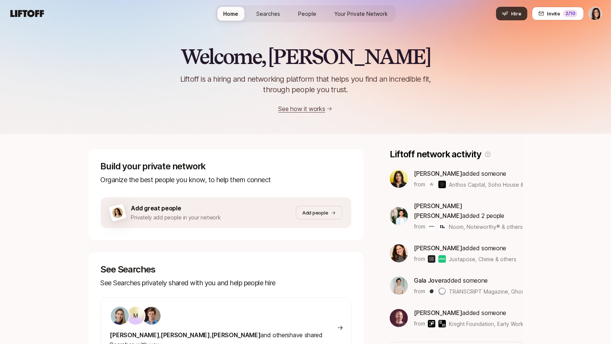
click at [518, 17] on button "Hire" at bounding box center [511, 14] width 31 height 14
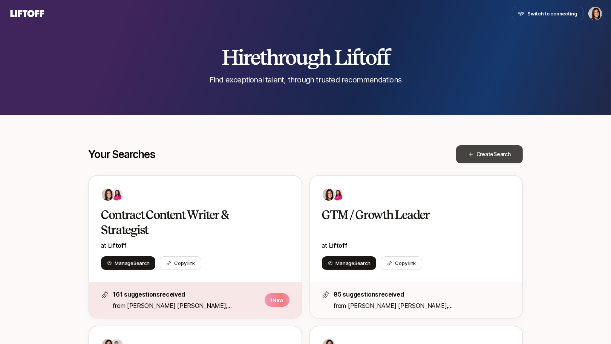
click at [496, 160] on button "Create Search" at bounding box center [489, 154] width 67 height 18
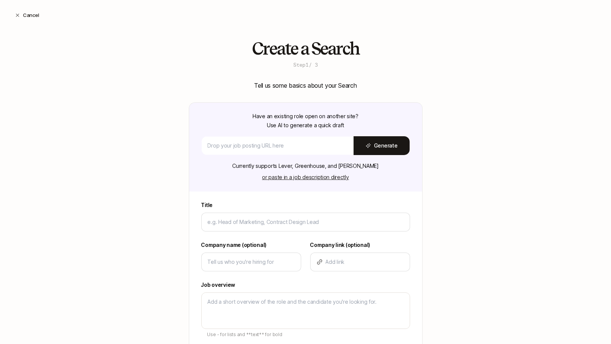
type textarea "x"
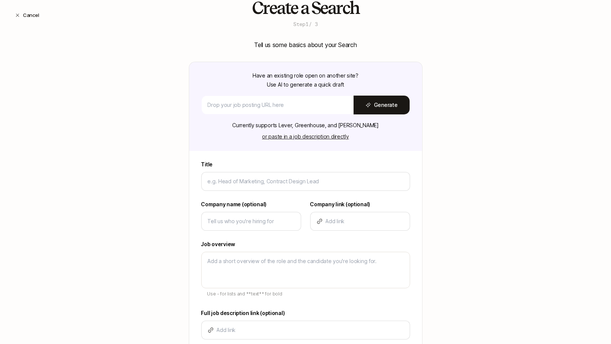
scroll to position [50, 0]
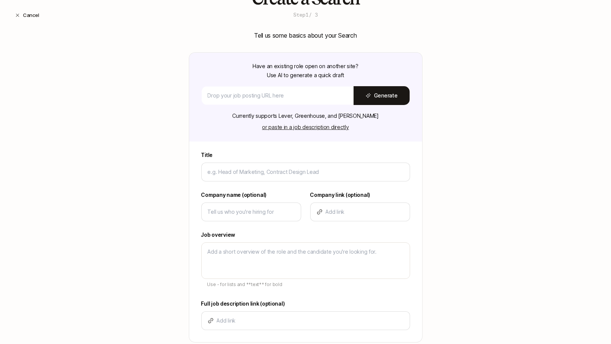
click at [234, 154] on label "Title" at bounding box center [305, 155] width 209 height 9
click at [234, 168] on input at bounding box center [306, 172] width 196 height 9
type input "H"
type textarea "x"
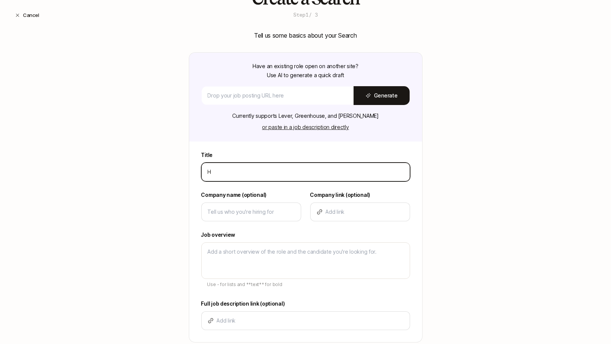
type input "He"
type textarea "x"
type input "Hea"
type textarea "x"
type input "Head"
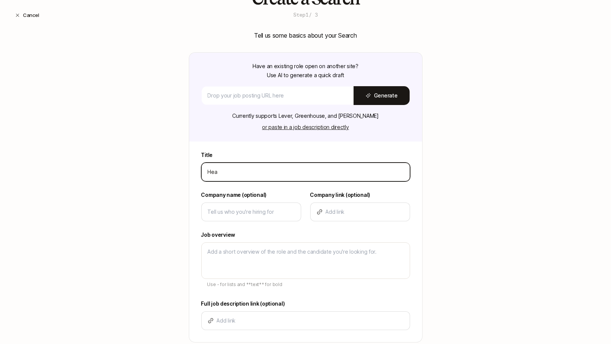
type textarea "x"
type input "Head"
type textarea "x"
type input "Head o"
type textarea "x"
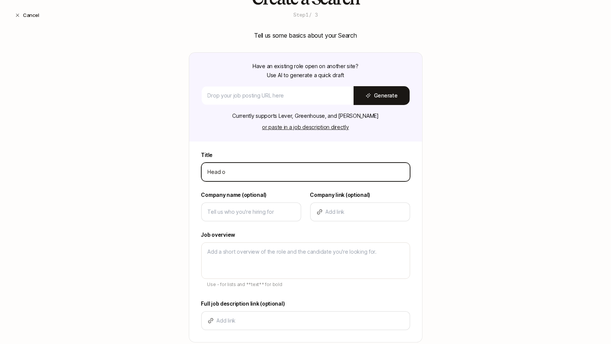
type input "Head of"
type textarea "x"
type input "Head of"
type textarea "x"
type input "Head of O"
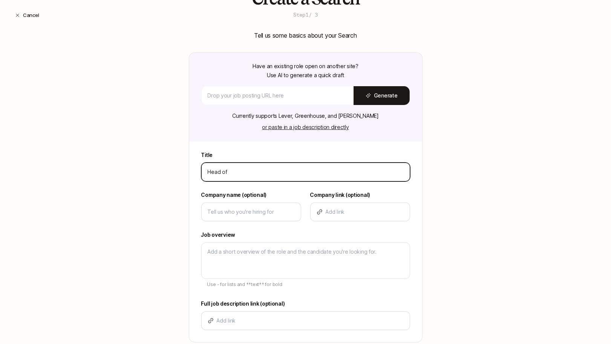
type textarea "x"
type input "Head of Op"
type textarea "x"
type input "Head of Ope"
type textarea "x"
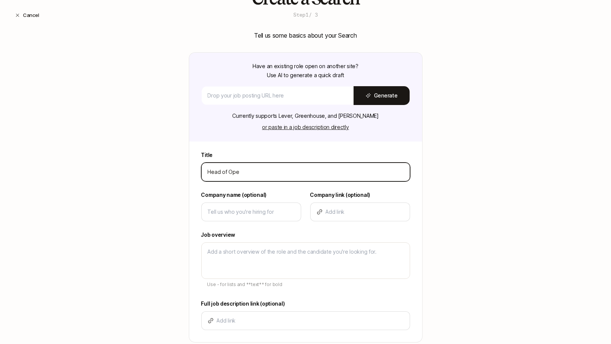
type input "Head of Oper"
type textarea "x"
type input "Head of Opera"
type textarea "x"
type input "Head of Operat"
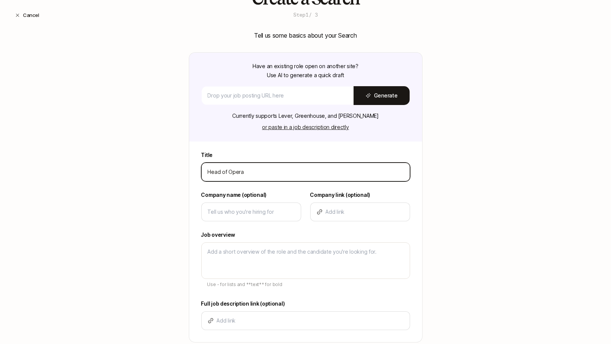
type textarea "x"
type input "Head of Operati"
type textarea "x"
type input "Head of Operatio"
type textarea "x"
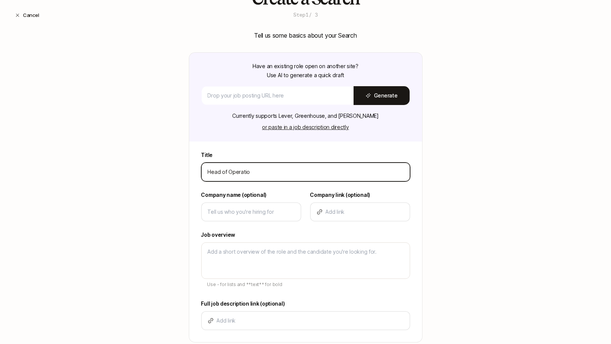
type input "Head of Operation"
type textarea "x"
type input "Head of Operations"
type textarea "x"
type input "Head of Operations"
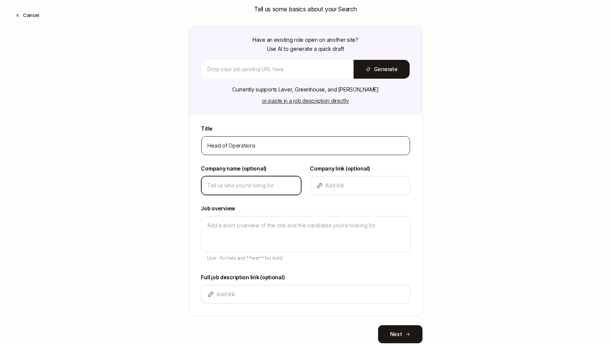
scroll to position [83, 0]
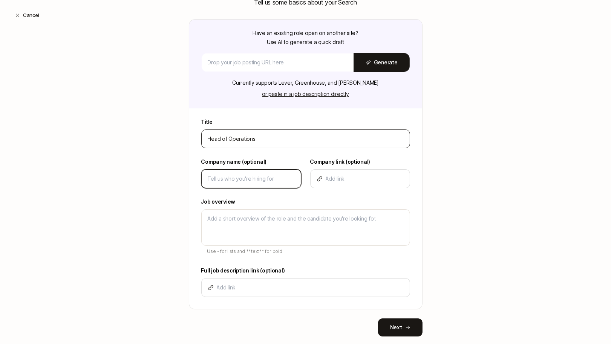
type input "L"
type textarea "x"
type input "Li"
type textarea "x"
type input "Lif"
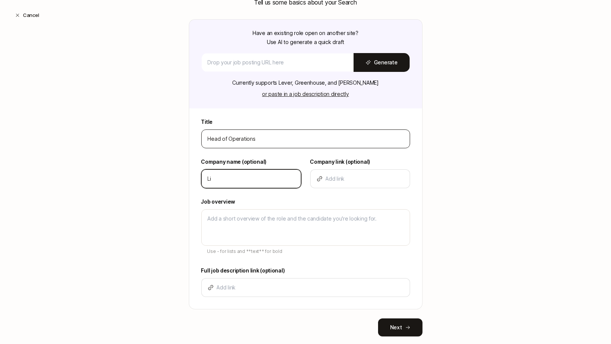
type textarea "x"
type input "Lift"
type textarea "x"
type input "Lifto"
type textarea "x"
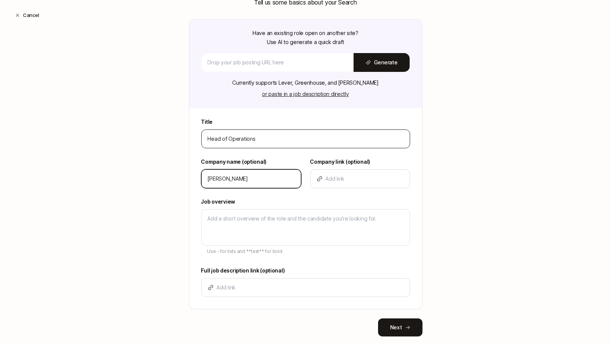
type input "Liftof"
type textarea "x"
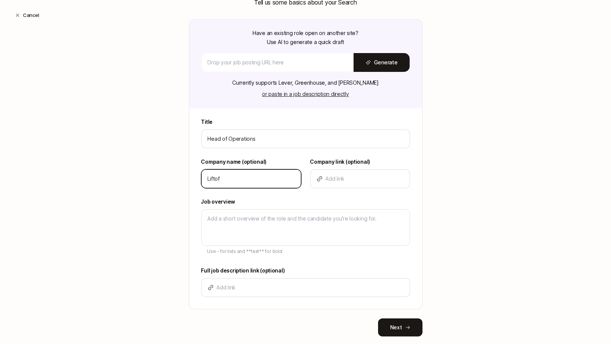
type input "Liftoff"
type textarea "x"
type input "Liftoff"
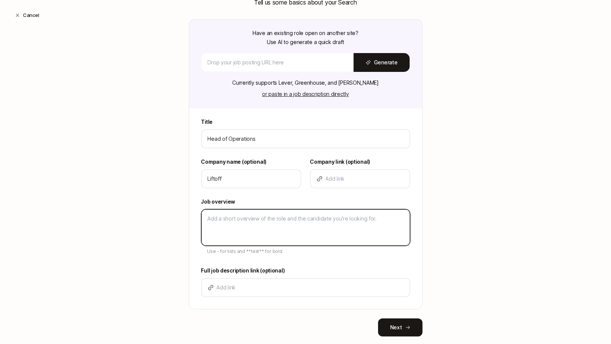
click at [230, 225] on textarea at bounding box center [305, 227] width 209 height 37
paste textarea "Two Front is building the operating system for dentistry, enabling partnerships…"
type textarea "Two Front is building the operating system for dentistry, enabling partnerships…"
type textarea "x"
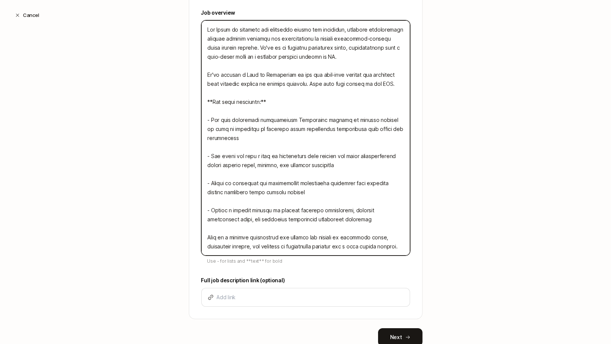
scroll to position [281, 0]
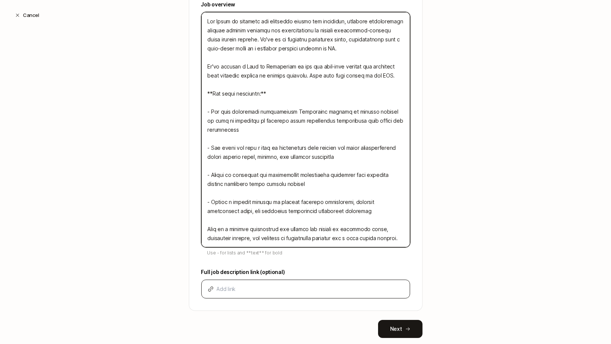
type textarea "Two Front is building the operating system for dentistry, enabling partnerships…"
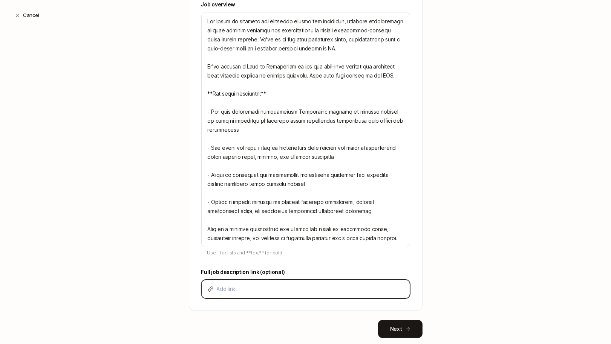
click at [228, 286] on input at bounding box center [310, 289] width 187 height 9
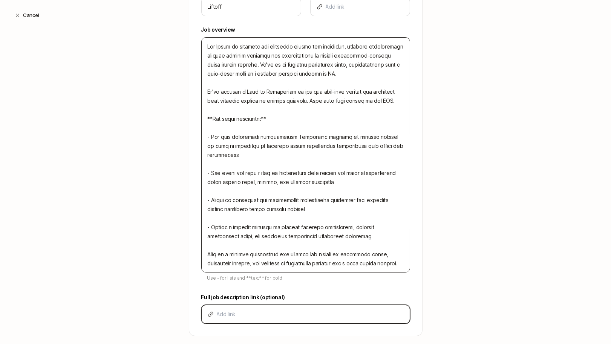
scroll to position [284, 0]
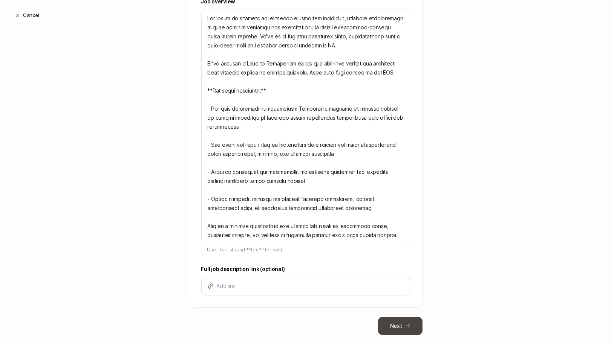
click at [393, 320] on button "Next" at bounding box center [400, 326] width 44 height 18
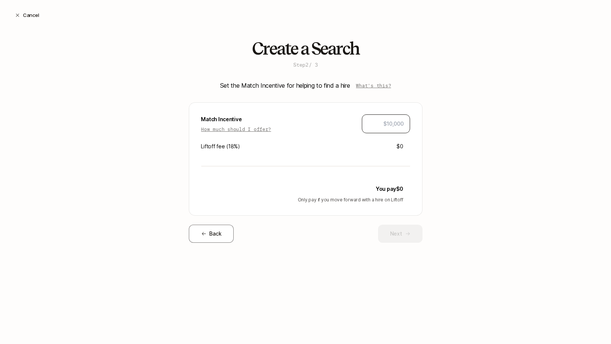
click at [383, 124] on input "text" at bounding box center [385, 123] width 35 height 9
click at [261, 129] on p "How much should I offer?" at bounding box center [236, 129] width 70 height 8
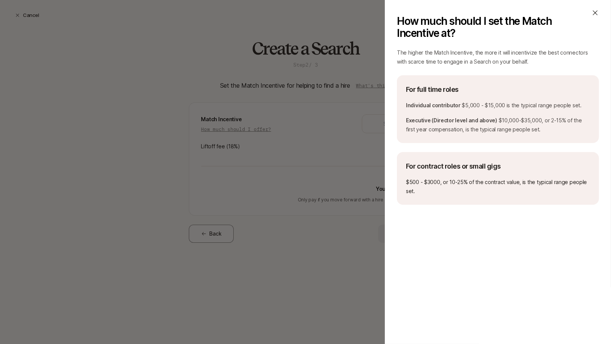
click at [594, 14] on icon at bounding box center [595, 13] width 8 height 8
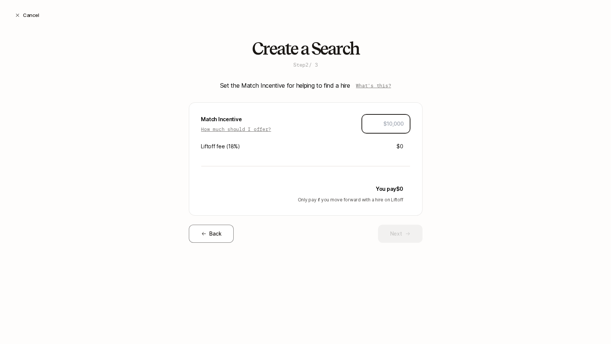
click at [389, 125] on input "text" at bounding box center [385, 123] width 35 height 9
type input "$15,000"
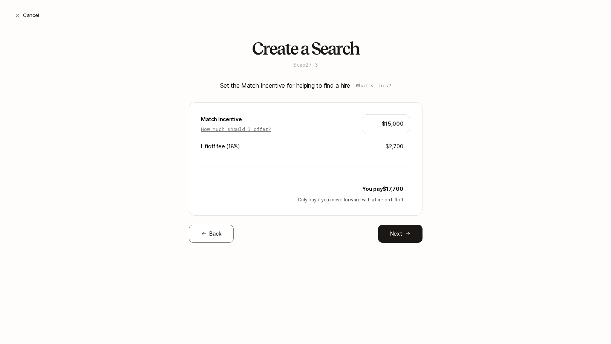
click at [447, 148] on div "Create a Search Step 2 / 3 Set the Match Incentive for helping to find a hire W…" at bounding box center [305, 153] width 611 height 228
click at [388, 230] on button "Next" at bounding box center [400, 234] width 44 height 18
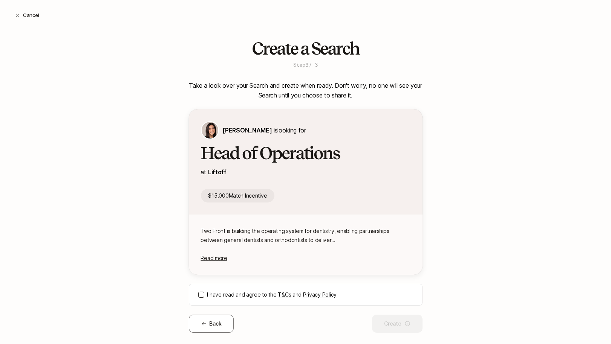
click at [202, 296] on button "I have read and agree to the T&Cs and Privacy Policy" at bounding box center [201, 295] width 6 height 6
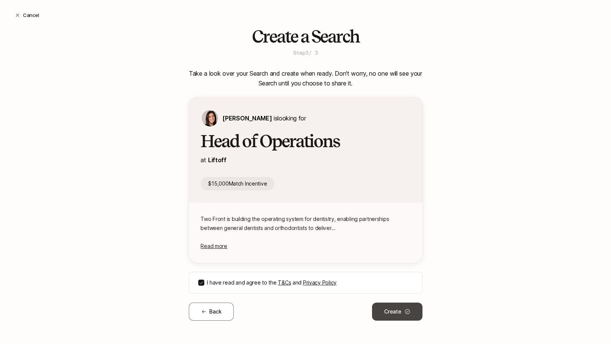
click at [388, 305] on button "Create" at bounding box center [397, 312] width 50 height 18
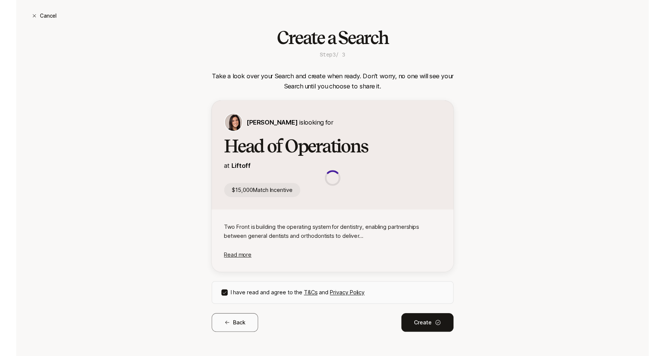
scroll to position [0, 0]
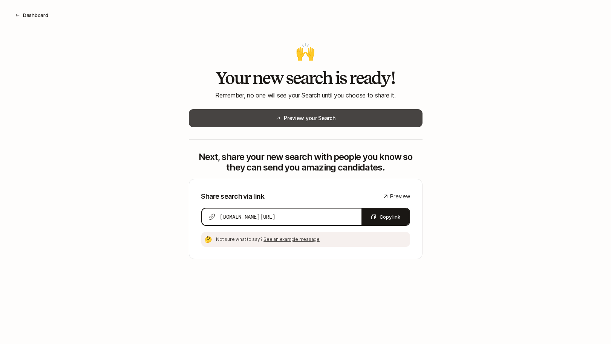
click at [287, 121] on button "Preview your Search" at bounding box center [306, 118] width 234 height 18
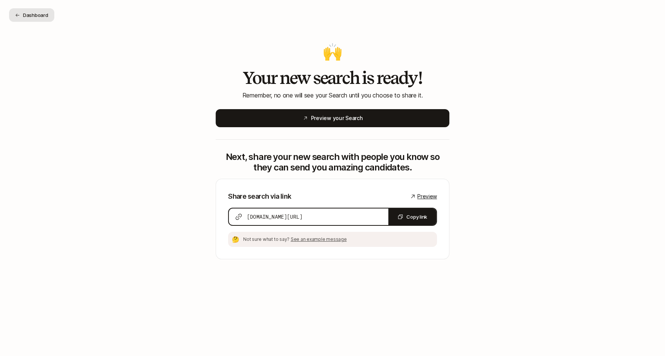
click at [29, 15] on button "Dashboard" at bounding box center [31, 15] width 45 height 14
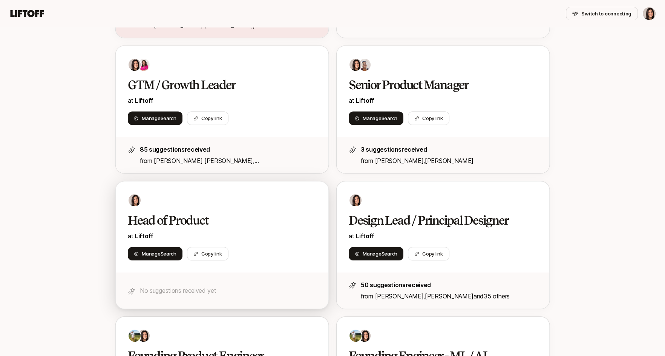
scroll to position [305, 0]
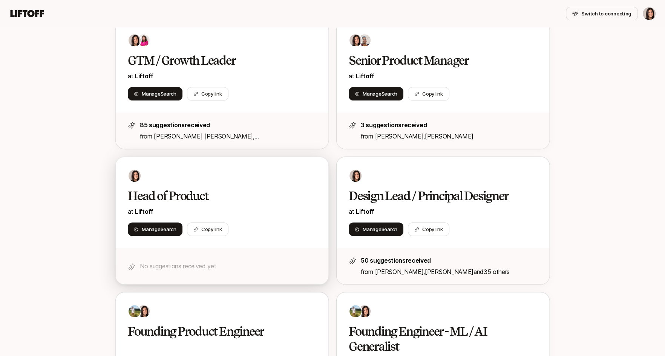
click at [204, 188] on div "Head of Product at Liftoff Manage Search Copy link" at bounding box center [222, 202] width 212 height 91
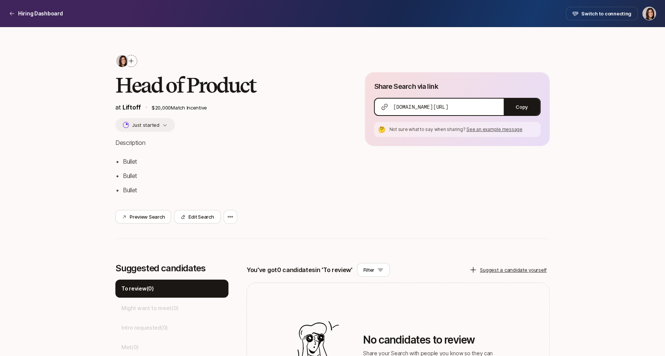
click at [224, 210] on div at bounding box center [230, 217] width 14 height 14
click at [228, 213] on div at bounding box center [230, 217] width 14 height 14
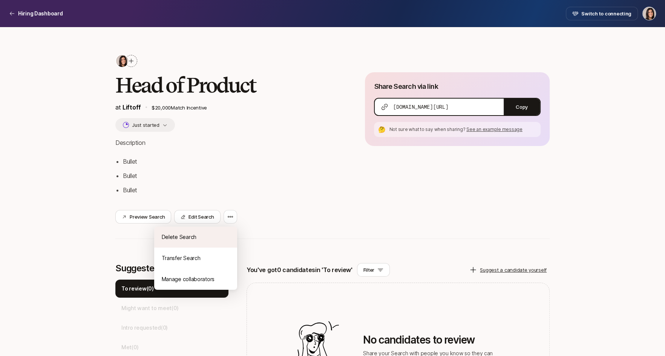
click at [219, 234] on div "Delete Search" at bounding box center [195, 237] width 83 height 21
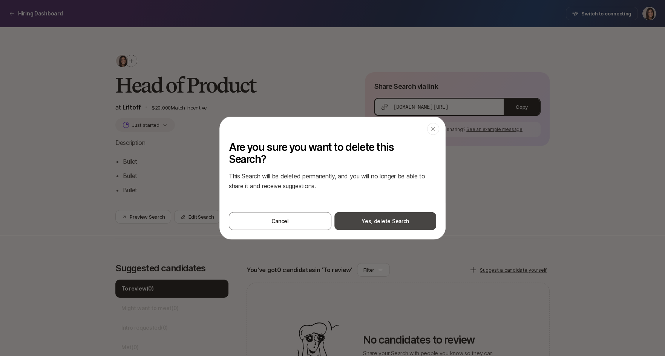
click at [367, 228] on button "Yes, delete Search" at bounding box center [385, 221] width 102 height 18
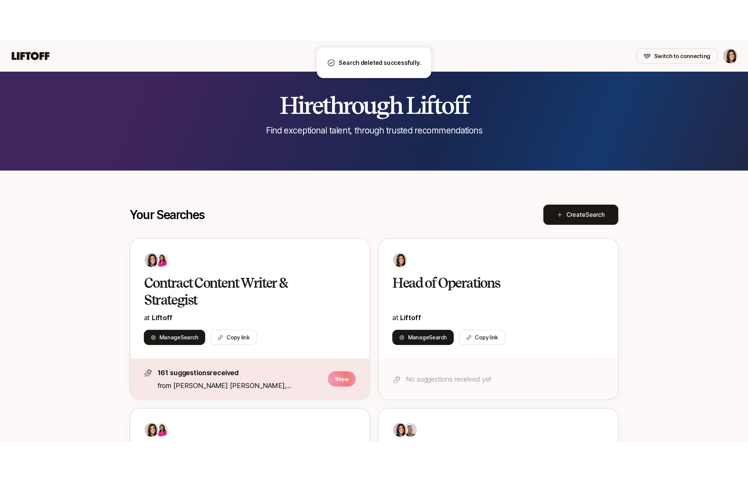
scroll to position [305, 0]
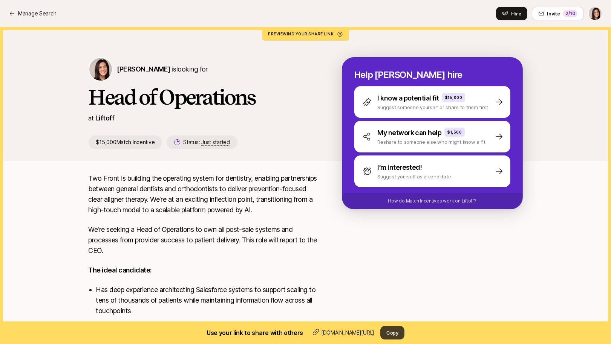
click at [399, 337] on button "Copy" at bounding box center [392, 333] width 24 height 14
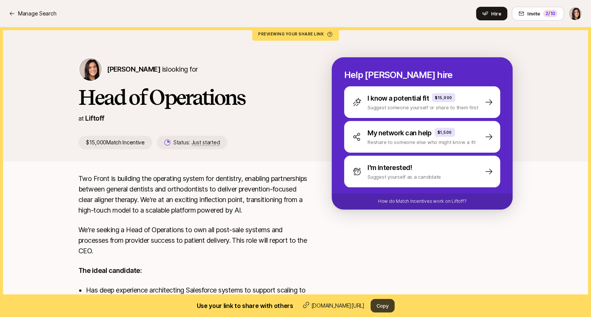
click at [382, 304] on button "Copy" at bounding box center [382, 306] width 24 height 14
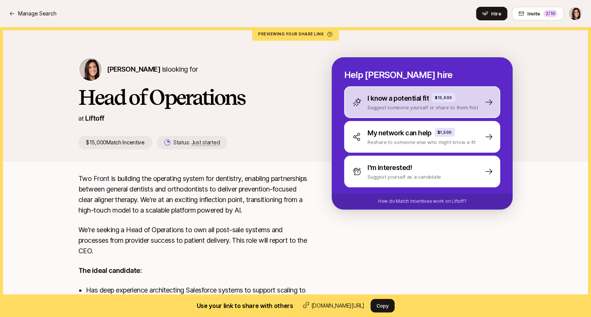
click at [408, 115] on div "I know a potential fit $15,000 Suggest someone yourself or share to them first" at bounding box center [422, 102] width 156 height 32
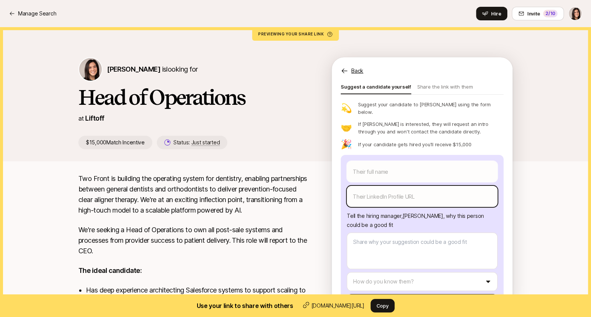
scroll to position [39, 0]
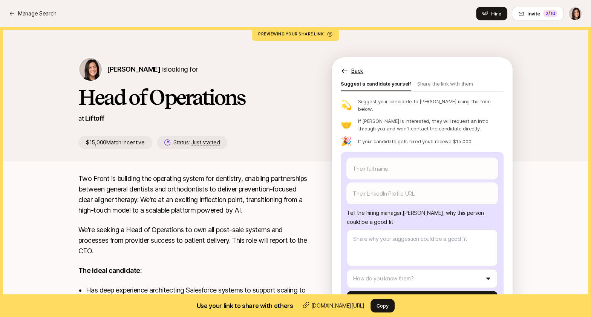
click at [358, 72] on p "Back" at bounding box center [357, 70] width 12 height 9
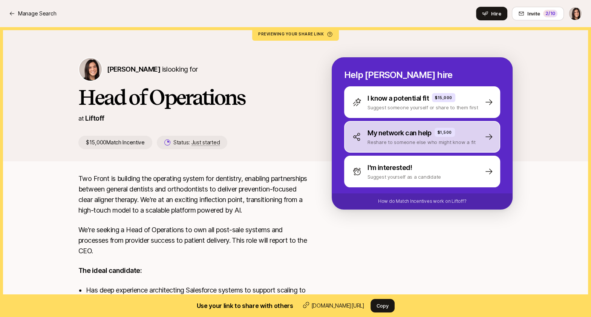
click at [386, 145] on div "My network can help $1,500 Reshare to someone else who might know a fit" at bounding box center [422, 137] width 156 height 32
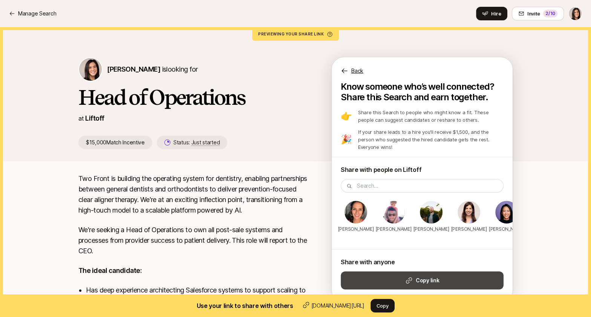
click at [431, 276] on strong "Copy link" at bounding box center [427, 280] width 23 height 9
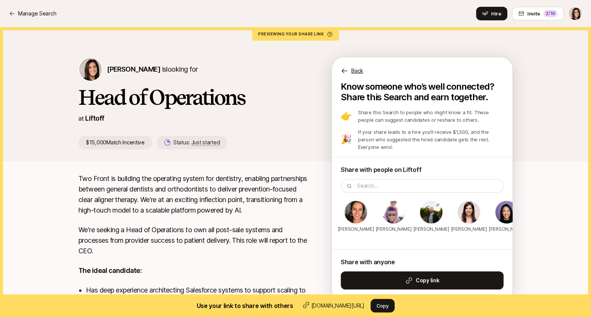
click at [359, 73] on p "Back" at bounding box center [357, 70] width 12 height 9
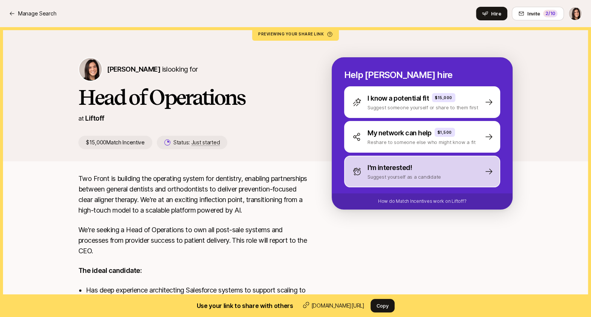
click at [361, 180] on div "I'm interested! Suggest yourself as a candidate" at bounding box center [422, 172] width 156 height 32
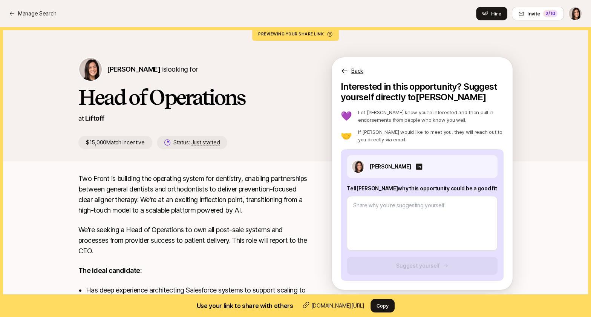
click at [354, 73] on p "Back" at bounding box center [357, 70] width 12 height 9
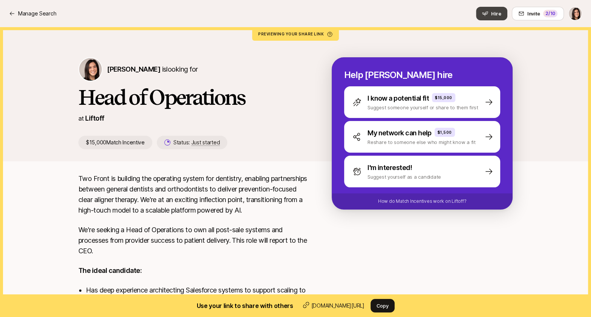
click at [491, 15] on button "Hire" at bounding box center [491, 14] width 31 height 14
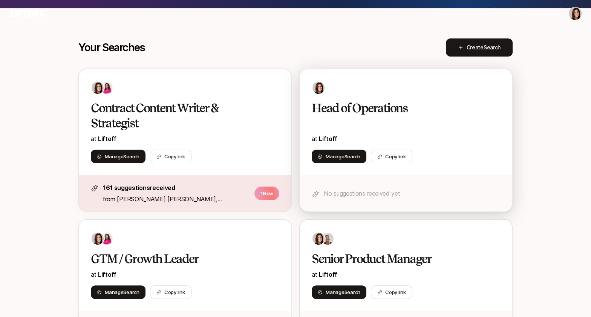
scroll to position [168, 0]
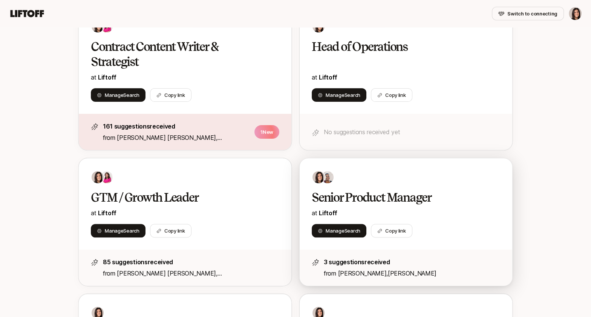
click at [371, 183] on div "Senior Product Manager at Liftoff Manage Search Copy link" at bounding box center [405, 203] width 212 height 91
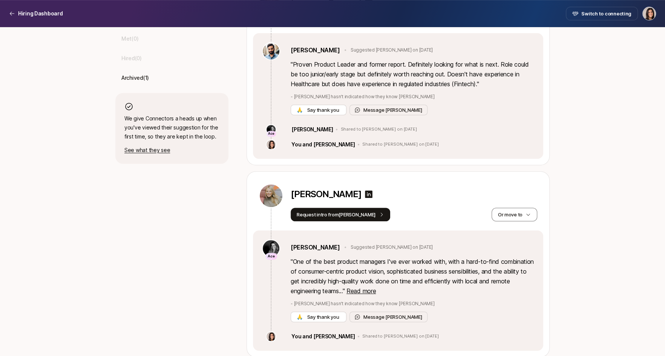
scroll to position [297, 0]
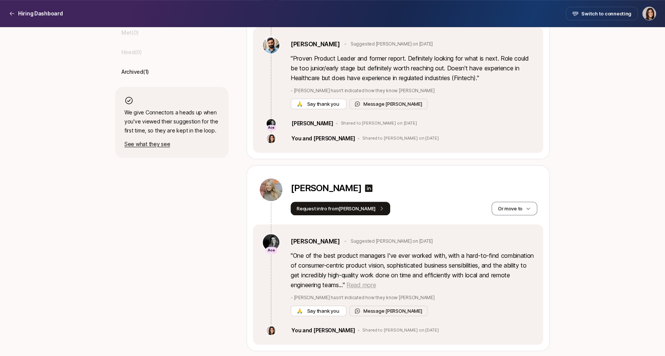
click at [376, 286] on span "Read more" at bounding box center [360, 285] width 29 height 8
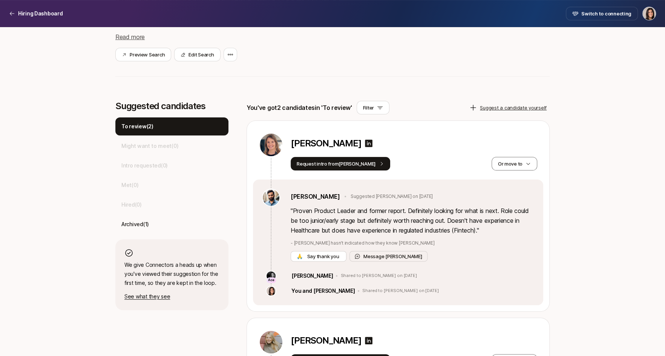
scroll to position [136, 0]
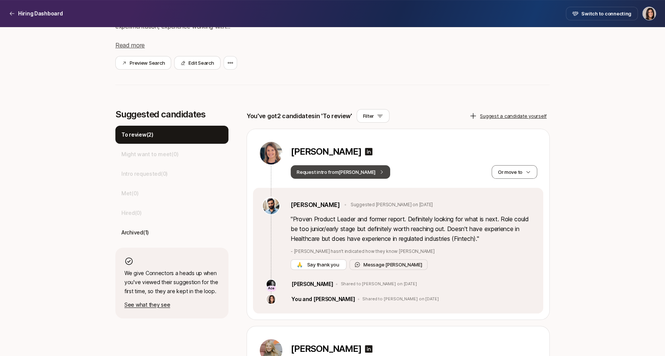
click at [356, 175] on button "Request intro from Frank" at bounding box center [339, 172] width 99 height 14
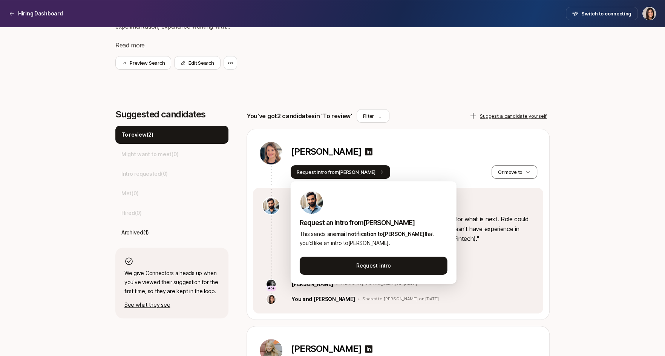
click at [419, 134] on div "Megan Hughes Request intro from Frank Or move to" at bounding box center [398, 158] width 290 height 59
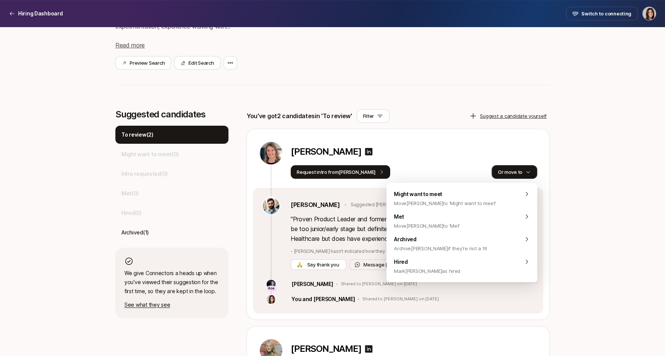
click at [529, 176] on button "Or move to" at bounding box center [514, 172] width 46 height 14
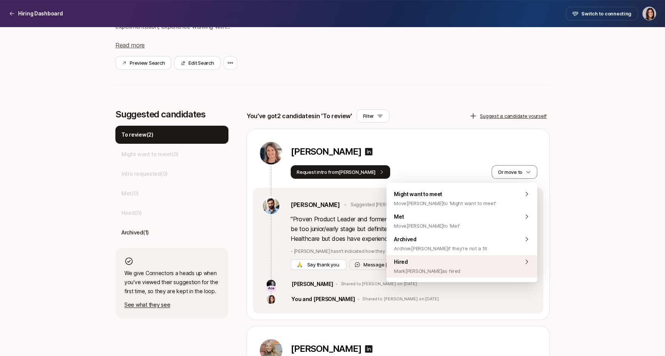
click at [490, 259] on div "Hired Mark Megan as hired" at bounding box center [461, 266] width 151 height 23
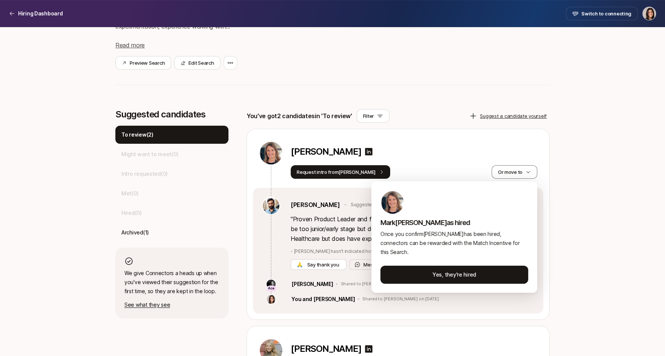
click at [553, 220] on html "Hiring Dashboard Hiring Dashboard Switch to connecting Senior Product Manager a…" at bounding box center [332, 42] width 665 height 356
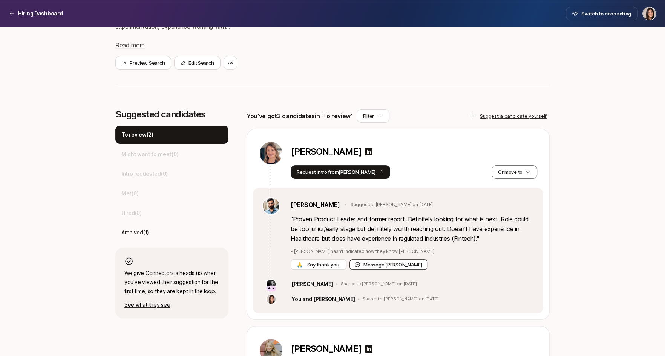
click at [391, 266] on button "Message Frank" at bounding box center [388, 265] width 78 height 11
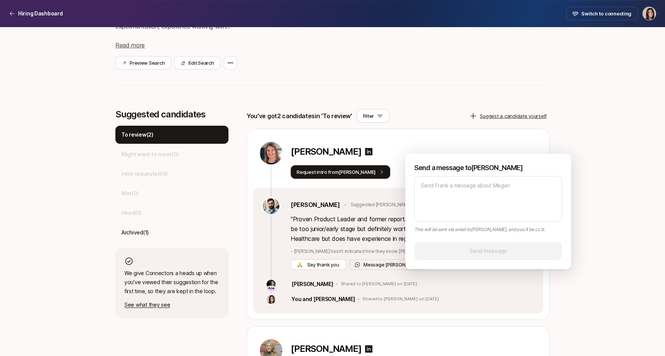
click at [451, 132] on div "Megan Hughes Request intro from Frank Or move to" at bounding box center [398, 158] width 290 height 59
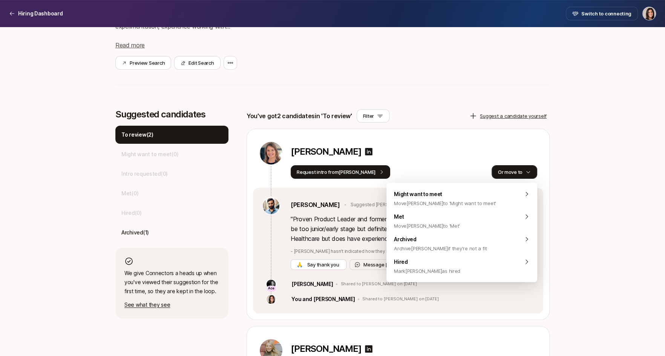
click at [515, 170] on button "Or move to" at bounding box center [514, 172] width 46 height 14
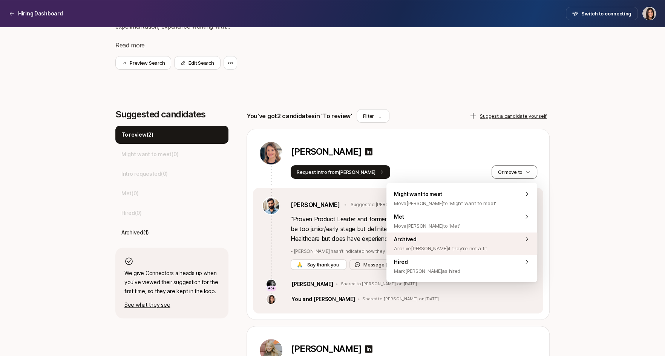
click at [493, 245] on div "Archived Archive Megan if they're not a fit" at bounding box center [461, 244] width 151 height 23
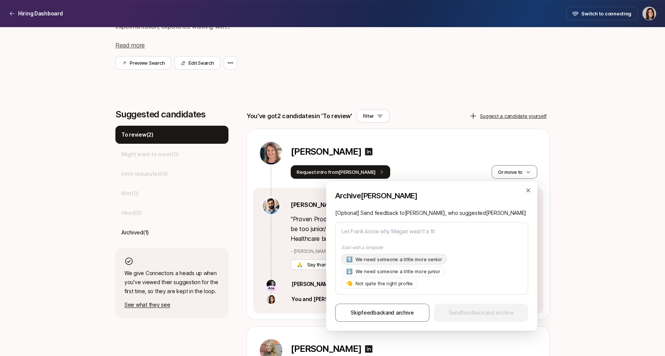
click at [426, 260] on p "We need someone a little more senior" at bounding box center [398, 260] width 87 height 8
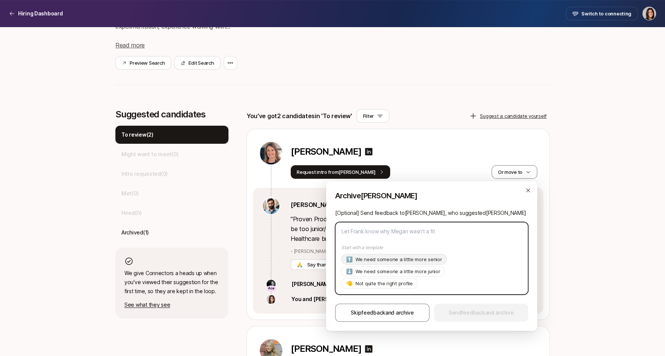
type textarea "x"
type textarea "Hi Frank, Thanks so much for suggesting Megan! As of now we're looking for a pr…"
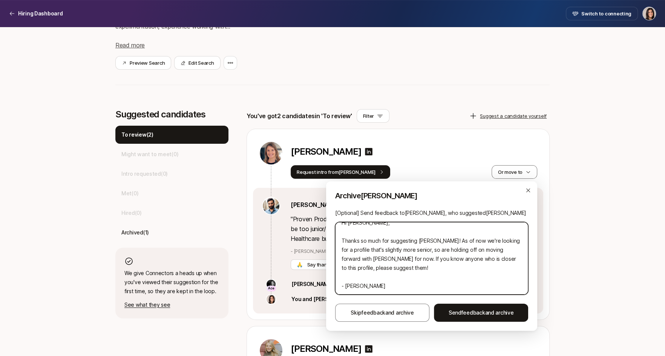
scroll to position [0, 0]
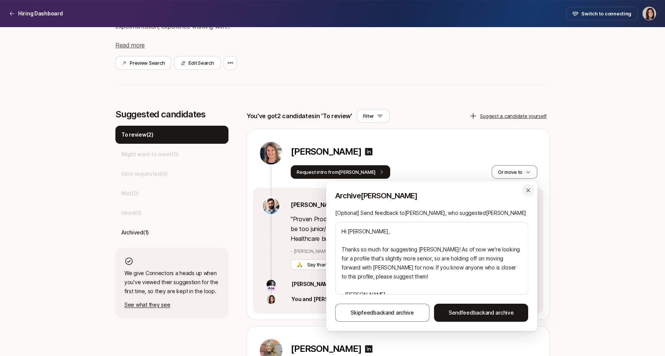
click at [528, 194] on div "button" at bounding box center [528, 191] width 12 height 12
type textarea "x"
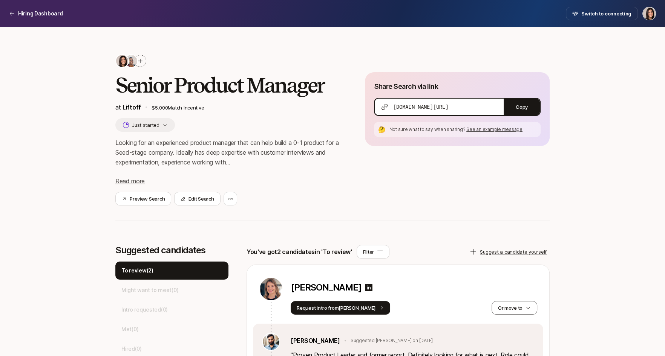
click at [142, 76] on h2 "Senior Product Manager" at bounding box center [227, 85] width 225 height 23
click at [142, 63] on icon at bounding box center [140, 61] width 6 height 6
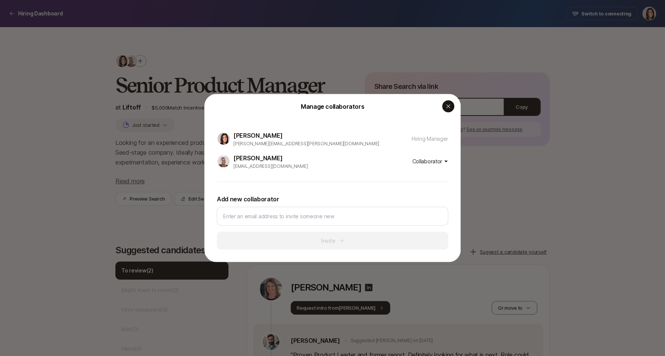
click at [450, 107] on icon "button" at bounding box center [448, 107] width 6 height 6
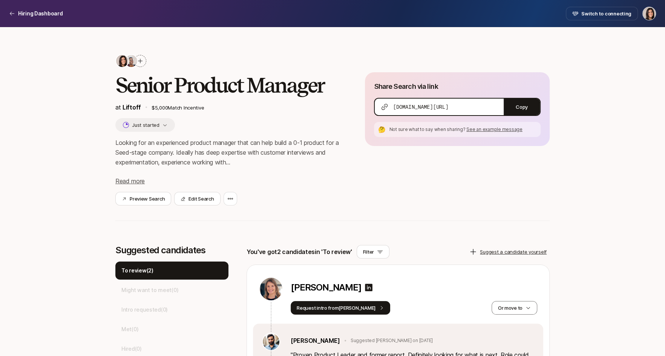
click at [153, 70] on div "Senior Product Manager at Liftoff $5,000 Match Incentive Just started Looking f…" at bounding box center [227, 129] width 225 height 151
click at [603, 10] on span "Switch to connecting" at bounding box center [606, 14] width 50 height 8
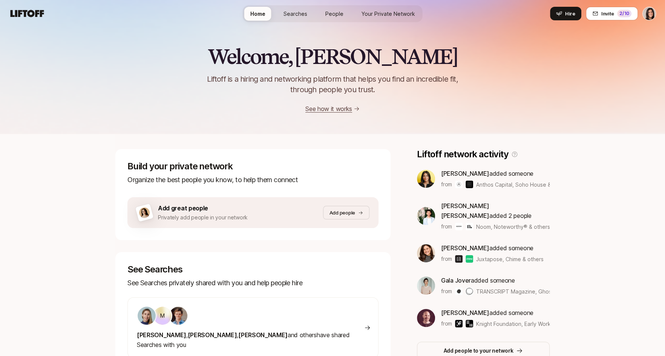
click at [307, 15] on link "Searches" at bounding box center [295, 14] width 36 height 14
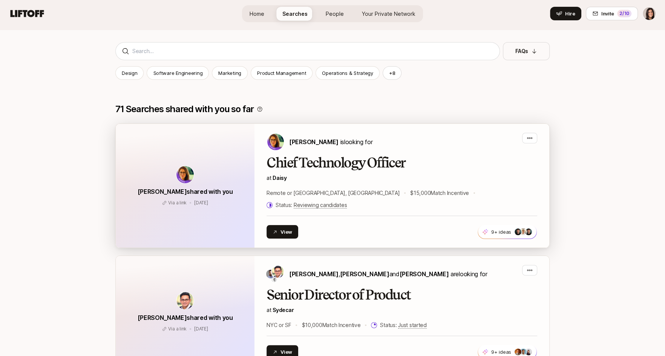
scroll to position [118, 0]
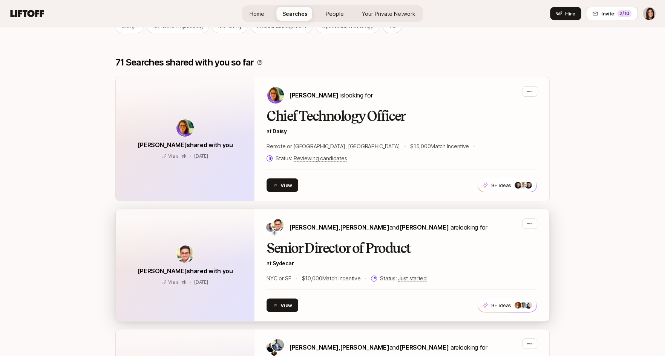
click at [356, 223] on div "Shriram Bhashyam , Adam Hill and Nik Talreja are looking for" at bounding box center [376, 227] width 220 height 18
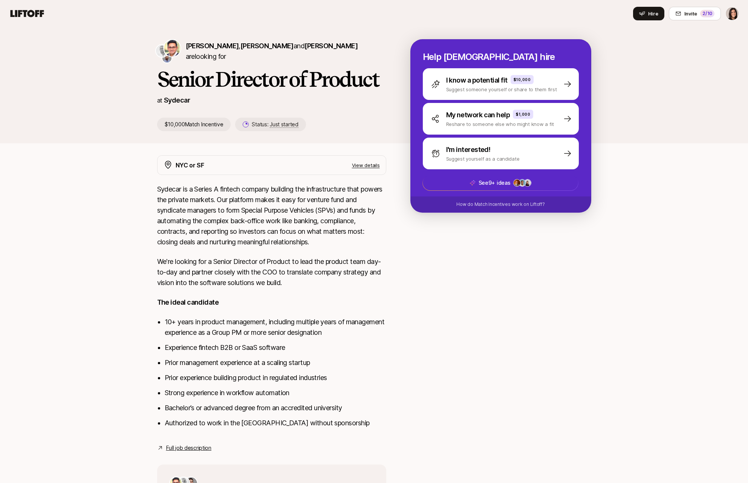
click at [127, 246] on div "[PERSON_NAME] , [PERSON_NAME] and [PERSON_NAME] are looking for Senior Director…" at bounding box center [374, 300] width 748 height 547
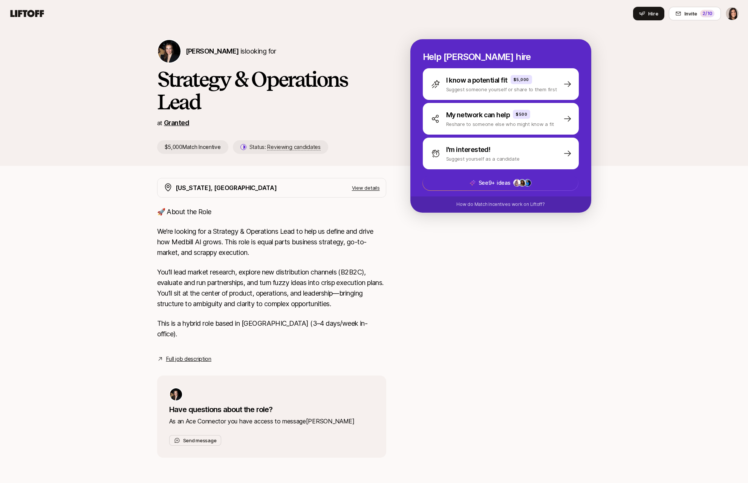
click at [182, 122] on link "Granted" at bounding box center [176, 123] width 25 height 8
click at [176, 121] on link "Granted" at bounding box center [176, 123] width 25 height 8
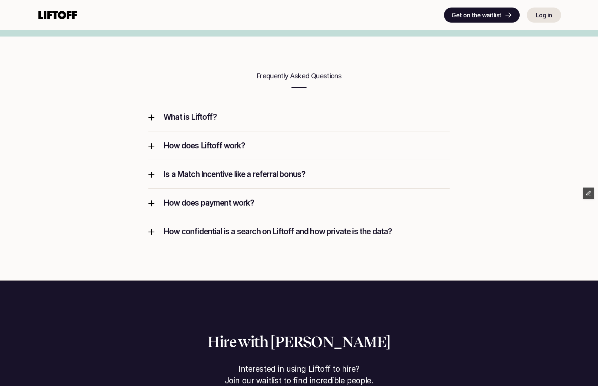
scroll to position [1651, 0]
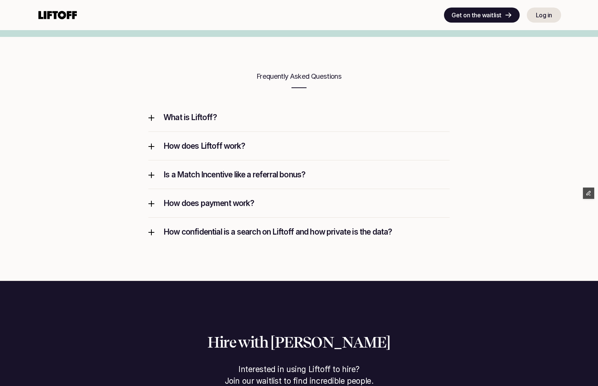
click at [201, 146] on p "How does Liftoff work?" at bounding box center [306, 146] width 286 height 10
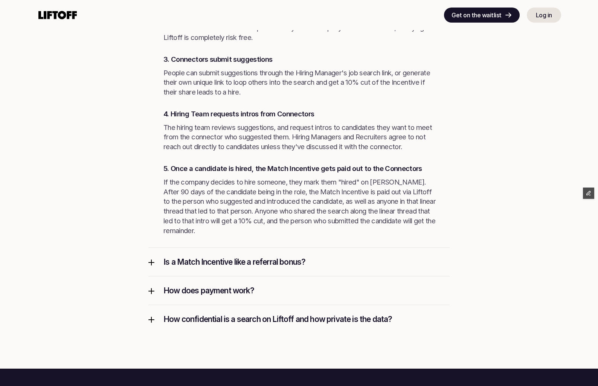
scroll to position [1888, 0]
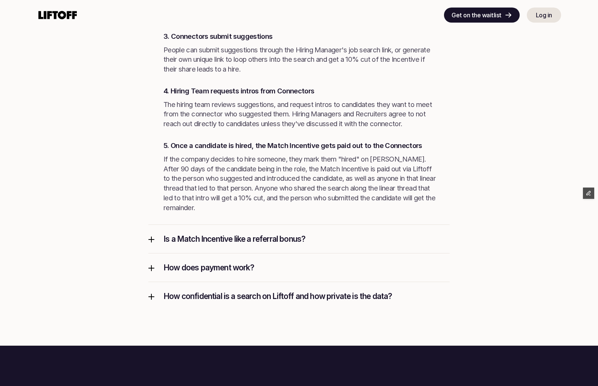
click at [166, 241] on p "Is a Match Incentive like a referral bonus?" at bounding box center [306, 239] width 286 height 10
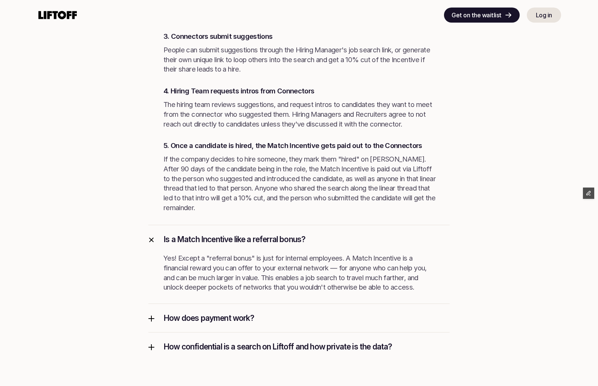
scroll to position [2007, 0]
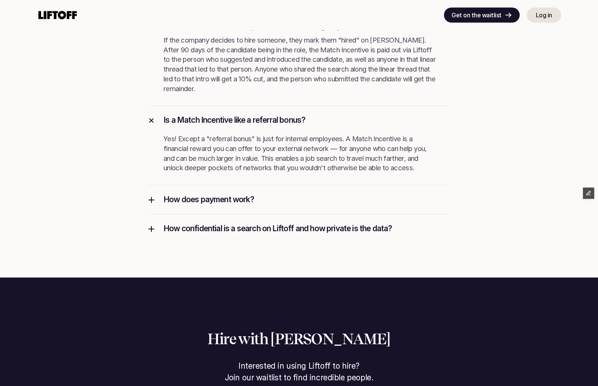
click at [166, 227] on p "How confidential is a search on Liftoff and how private is the data?" at bounding box center [306, 228] width 286 height 10
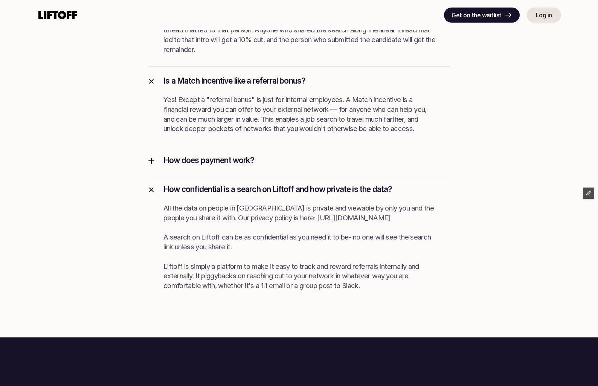
scroll to position [2145, 0]
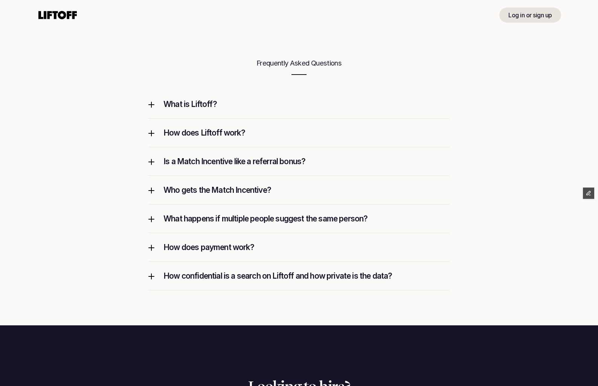
scroll to position [969, 0]
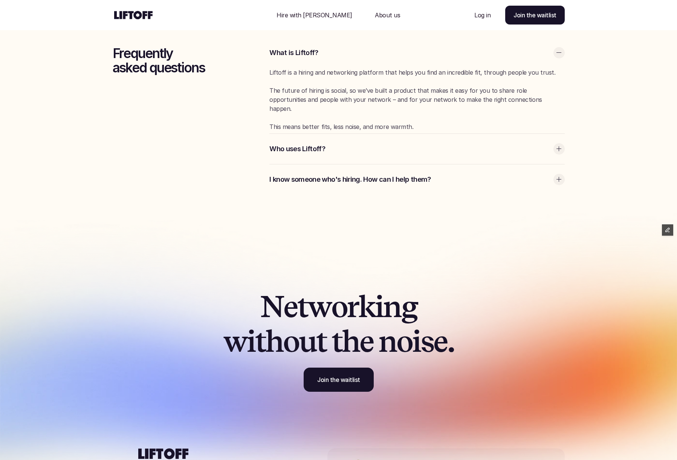
scroll to position [2409, 0]
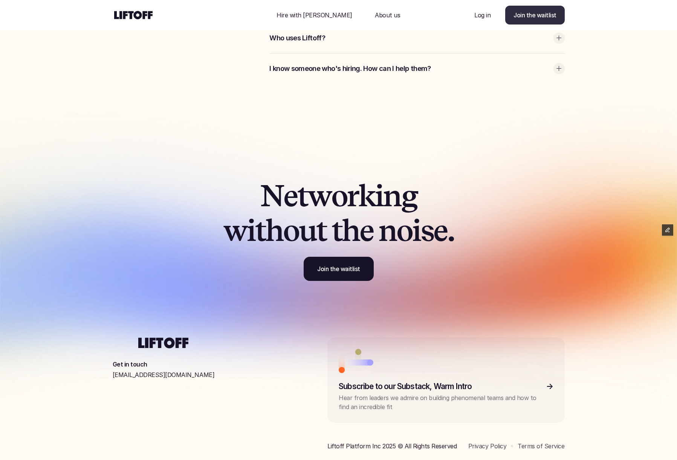
click at [523, 15] on p "Join the waitlist" at bounding box center [534, 15] width 43 height 9
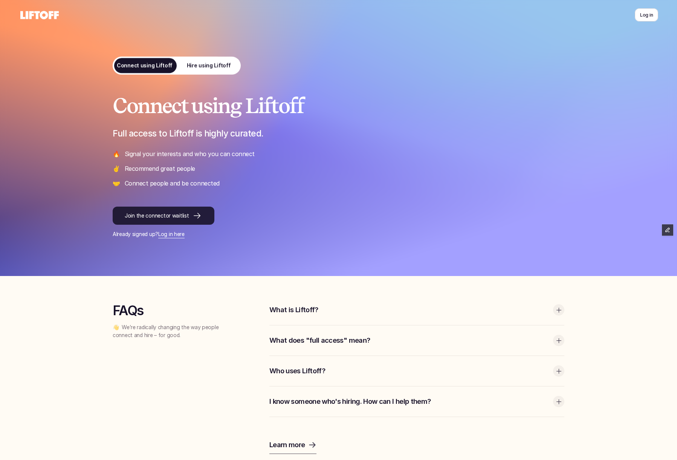
click at [141, 217] on p "Join the connector waitlist" at bounding box center [157, 216] width 64 height 8
click at [216, 67] on p "Hire using Liftoff" at bounding box center [208, 66] width 44 height 8
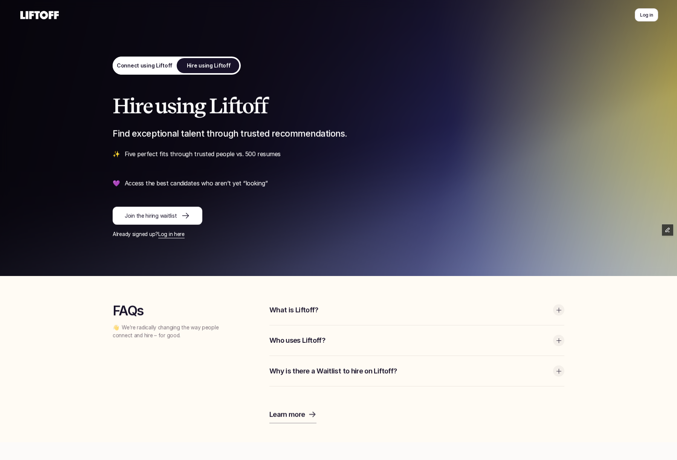
click at [194, 214] on link "Join the hiring waitlist" at bounding box center [158, 215] width 90 height 18
click at [131, 218] on p "Join the hiring waitlist" at bounding box center [151, 216] width 52 height 8
click at [160, 218] on p "Join the hiring waitlist" at bounding box center [151, 216] width 52 height 8
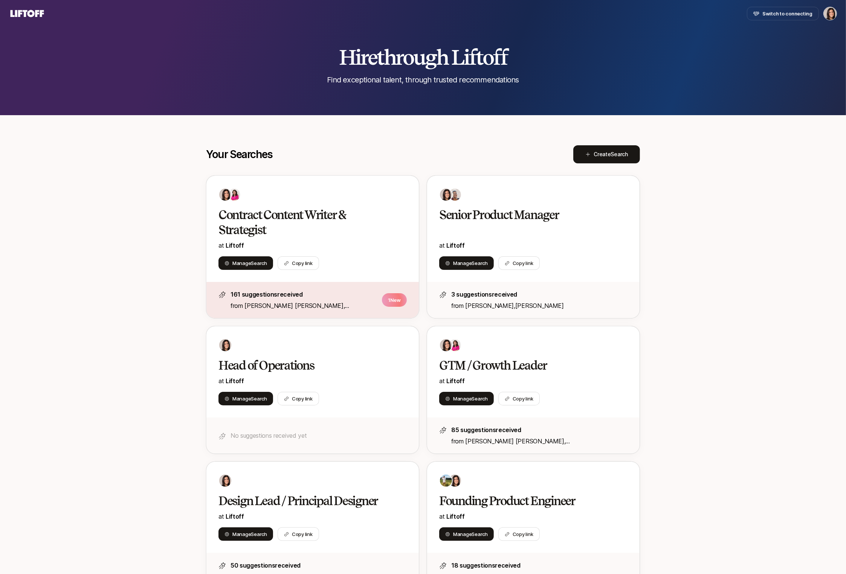
click at [823, 19] on div "Switch to connecting" at bounding box center [792, 14] width 90 height 14
click at [831, 16] on html "Switch to connecting Hire through Liftoff Find exceptional talent, through trus…" at bounding box center [423, 287] width 846 height 574
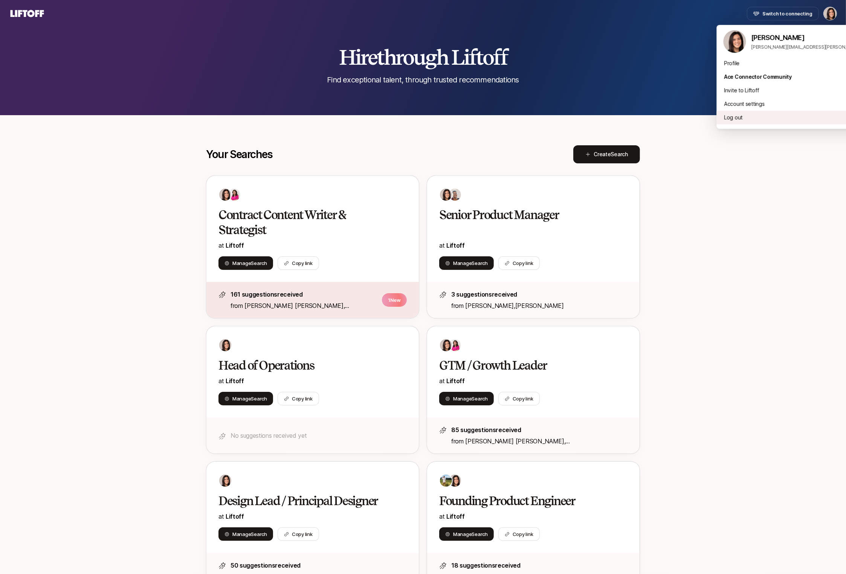
click at [757, 119] on div "Log out" at bounding box center [810, 118] width 186 height 14
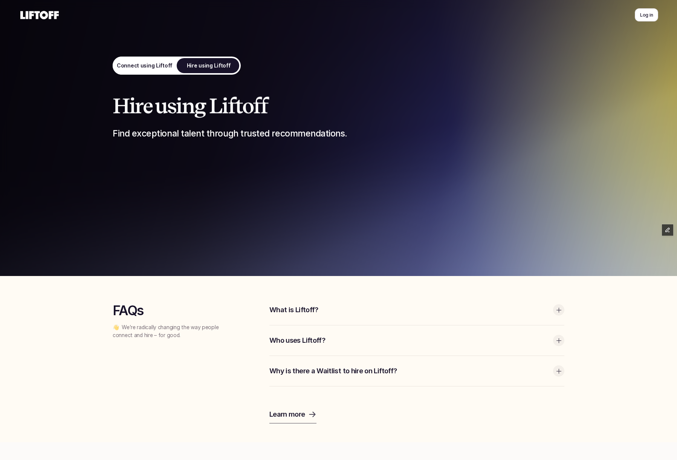
click at [137, 212] on p "Join the hiring waitlist" at bounding box center [151, 216] width 52 height 8
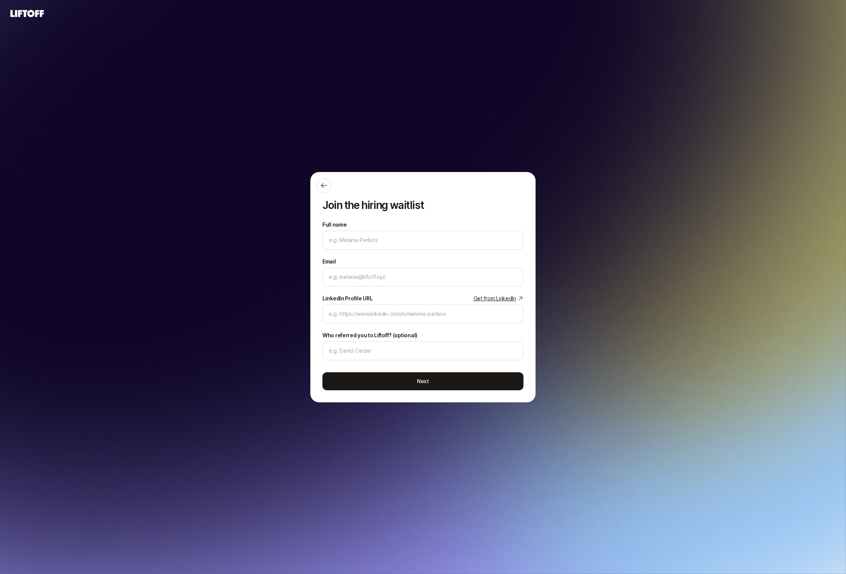
click at [54, 77] on div "Join the hiring waitlist Full name We'll use as your preferred name. Change Pre…" at bounding box center [423, 287] width 846 height 532
click at [67, 52] on div "Join the hiring waitlist Full name We'll use as your preferred name. Change Pre…" at bounding box center [423, 287] width 846 height 532
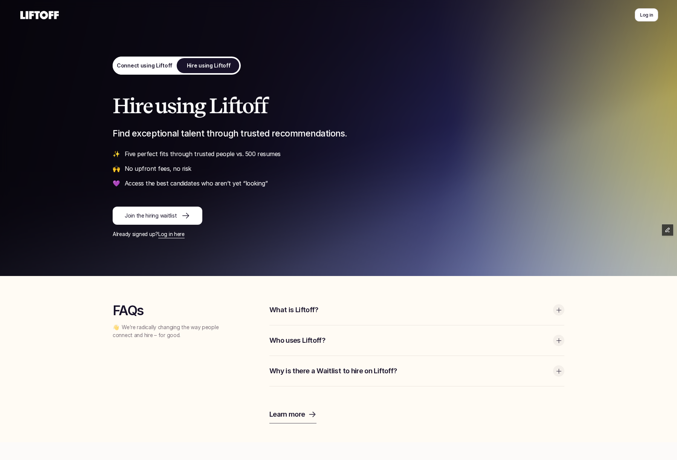
click at [147, 217] on p "Join the hiring waitlist" at bounding box center [151, 216] width 52 height 8
click at [168, 217] on p "Join the hiring waitlist" at bounding box center [151, 216] width 52 height 8
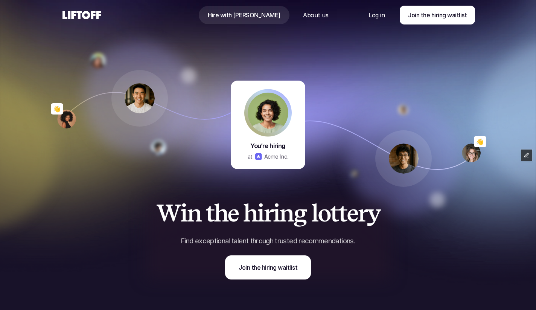
click at [403, 15] on link "Join the hiring waitlist" at bounding box center [437, 15] width 75 height 19
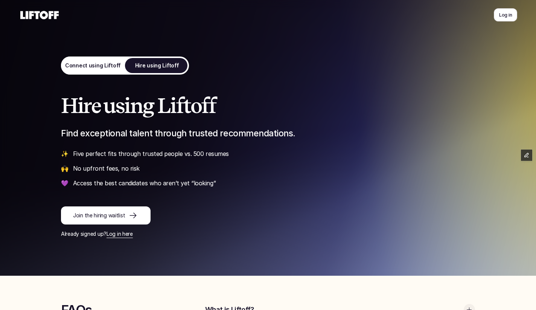
click at [124, 218] on p "Join the hiring waitlist" at bounding box center [99, 216] width 52 height 8
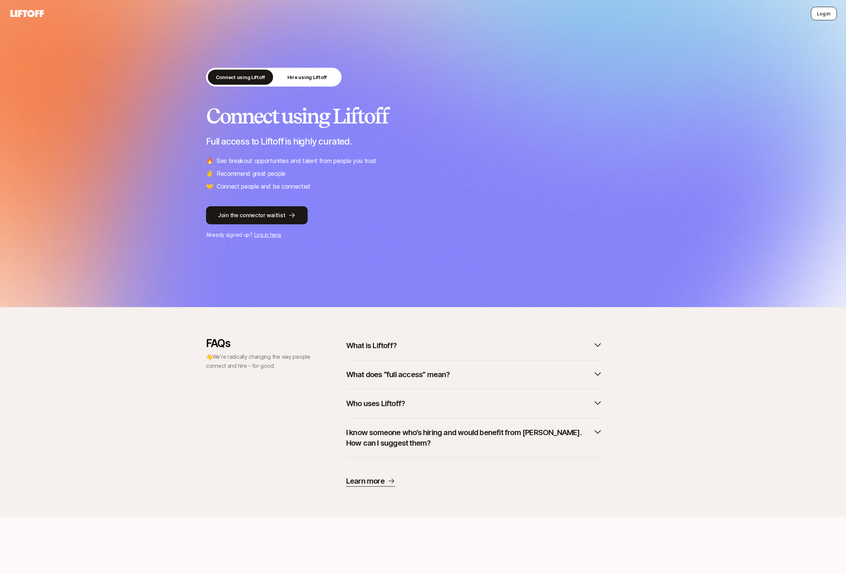
click at [826, 12] on button "Log in" at bounding box center [824, 14] width 26 height 14
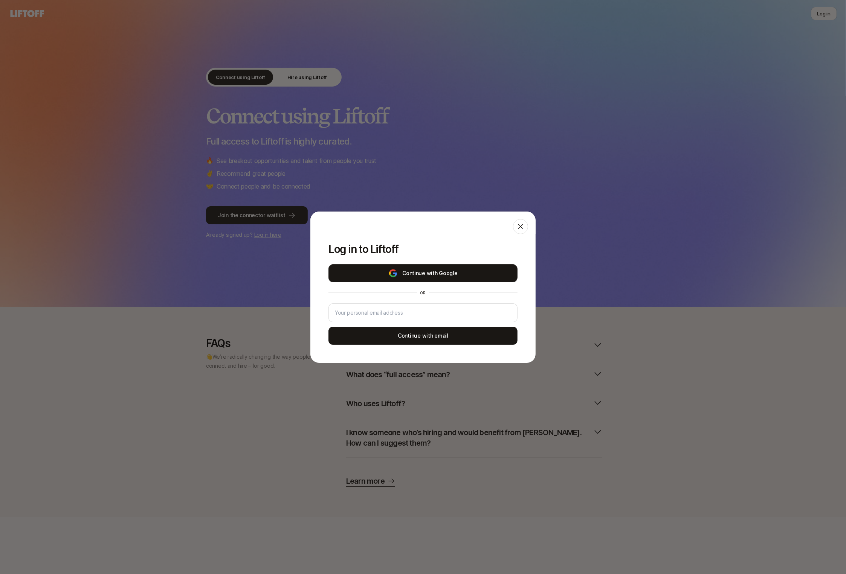
click at [463, 269] on button "Continue with Google" at bounding box center [422, 273] width 189 height 18
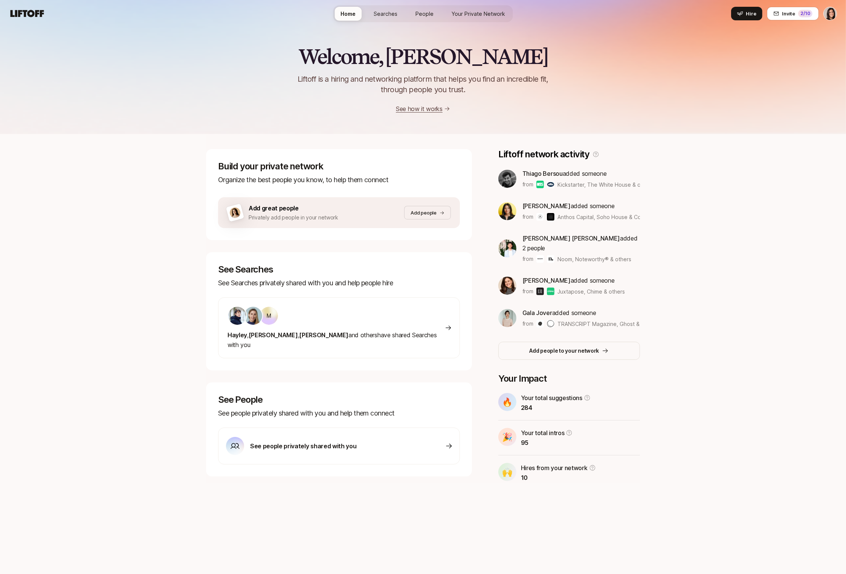
click at [369, 15] on link "Searches" at bounding box center [386, 14] width 36 height 14
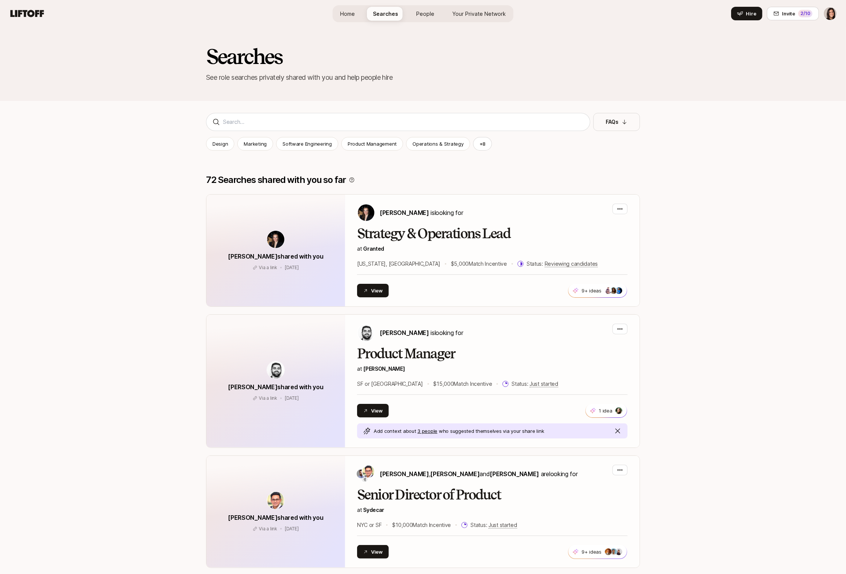
click at [345, 7] on link "Home" at bounding box center [347, 14] width 27 height 14
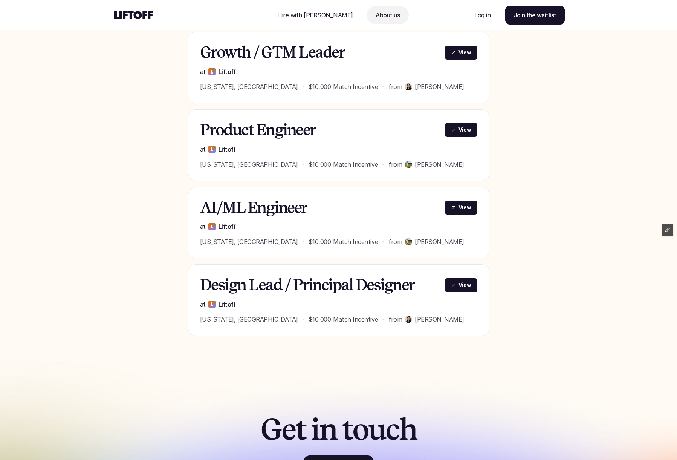
scroll to position [288, 0]
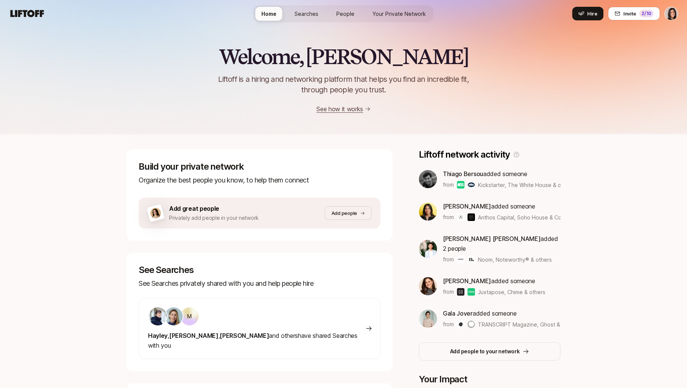
click at [379, 13] on span "Your Private Network" at bounding box center [399, 14] width 53 height 8
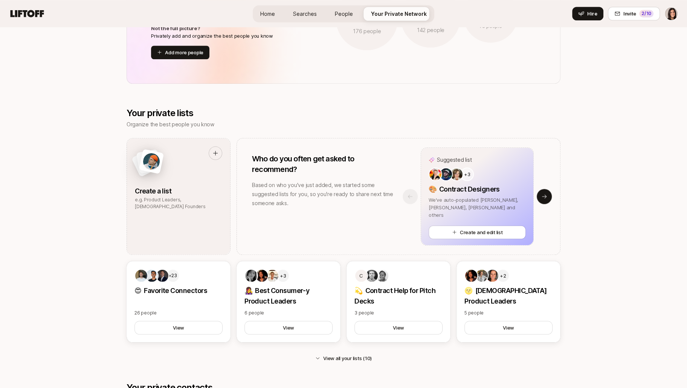
scroll to position [643, 0]
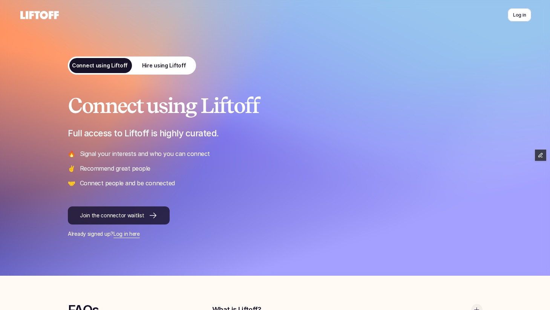
click at [124, 215] on p "Join the connector waitlist" at bounding box center [112, 216] width 64 height 8
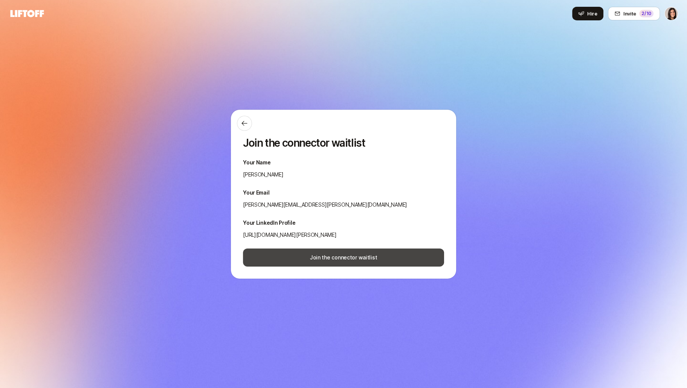
click at [251, 256] on button "Join the connector waitlist" at bounding box center [343, 257] width 201 height 18
click at [353, 261] on button "Join the connector waitlist" at bounding box center [343, 257] width 201 height 18
